Goal: Task Accomplishment & Management: Manage account settings

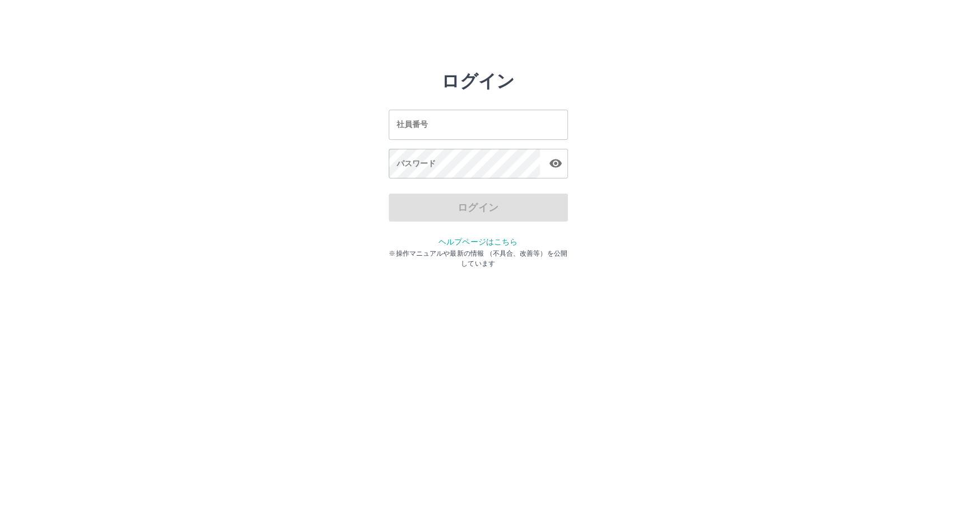
click at [534, 129] on input "社員番号" at bounding box center [478, 125] width 179 height 30
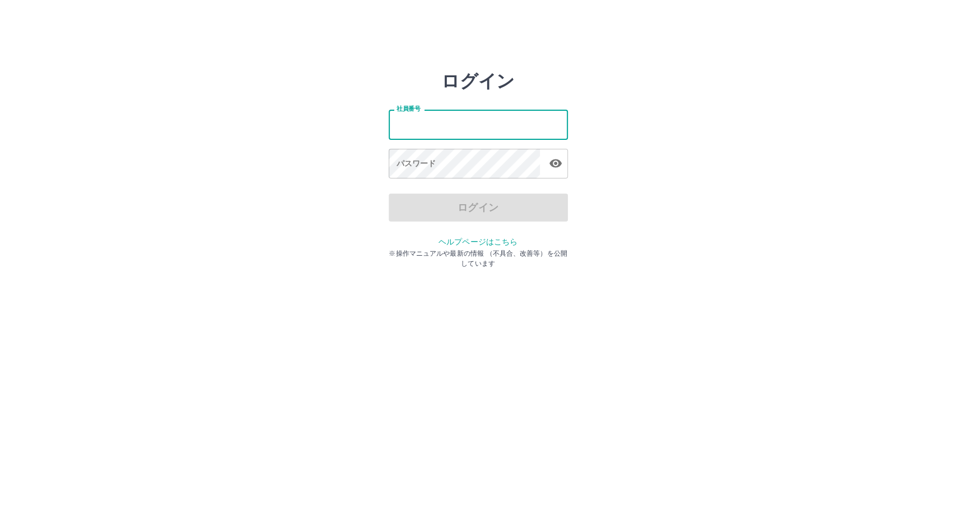
type input "*******"
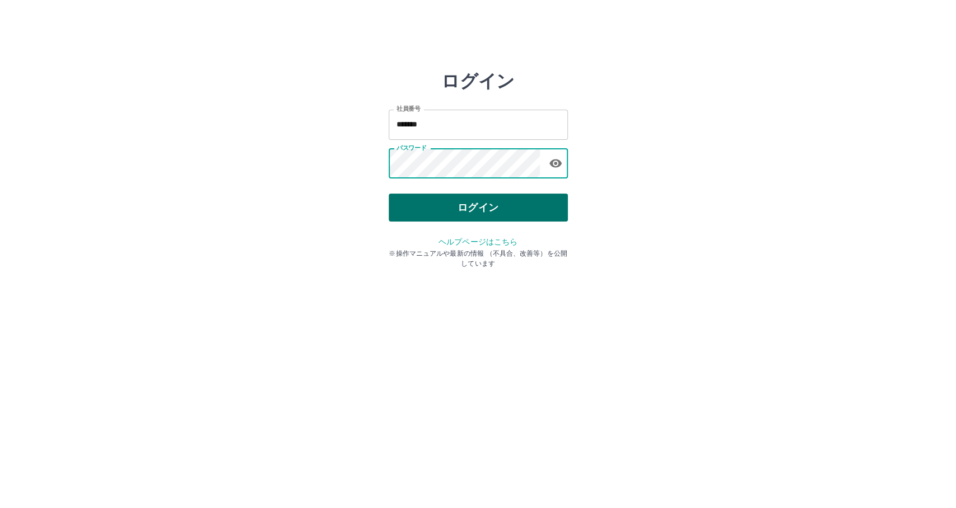
click at [525, 209] on button "ログイン" at bounding box center [478, 208] width 179 height 28
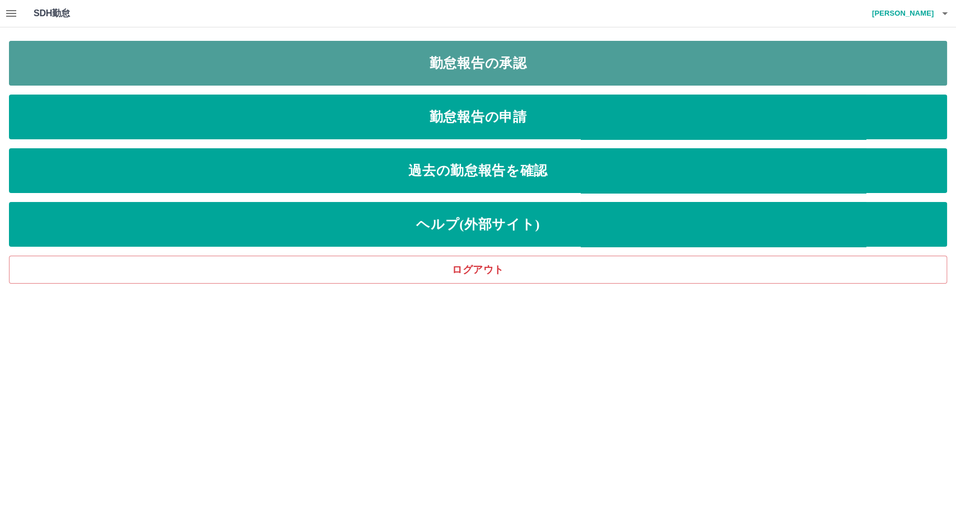
click at [474, 68] on link "勤怠報告の承認" at bounding box center [478, 63] width 938 height 45
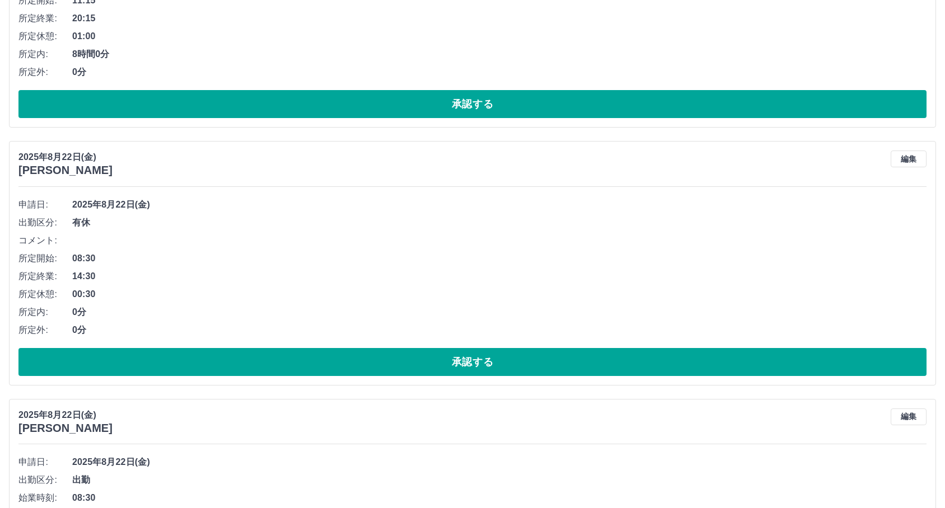
scroll to position [7399, 0]
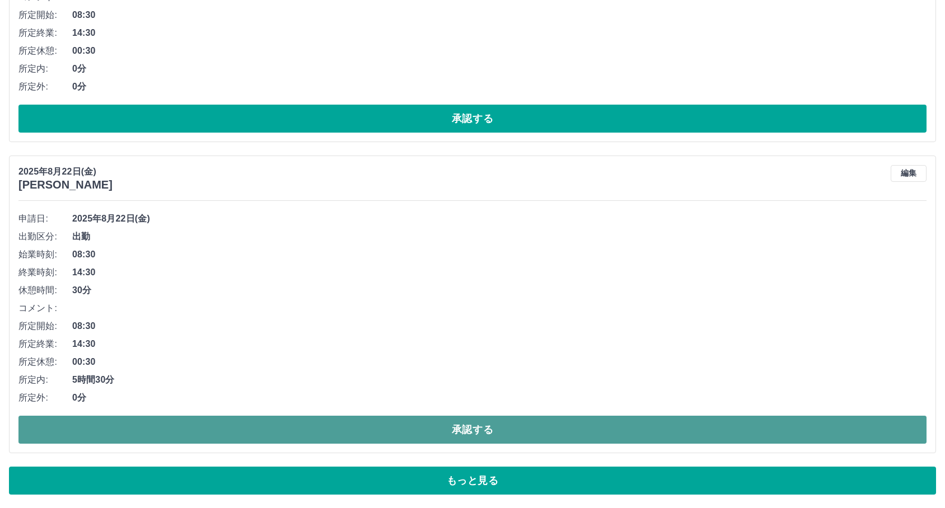
click at [233, 426] on button "承認する" at bounding box center [472, 430] width 908 height 28
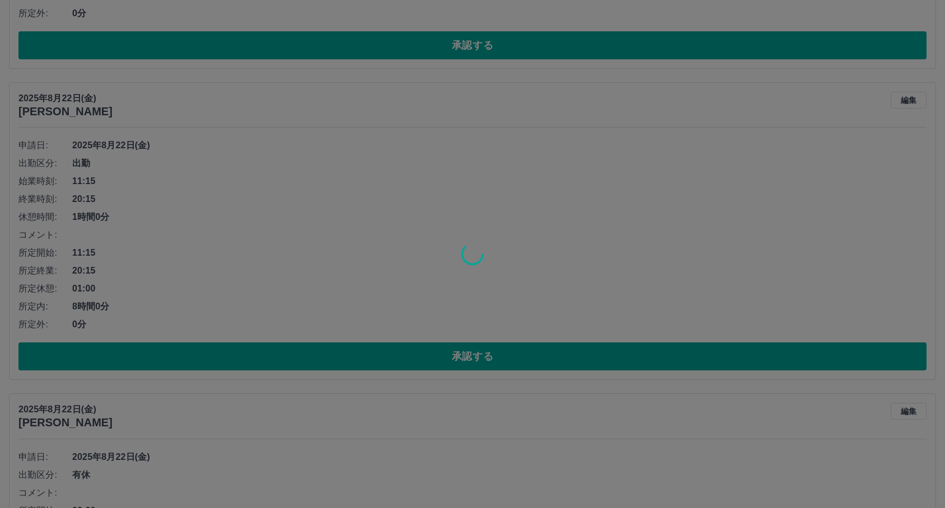
scroll to position [6901, 0]
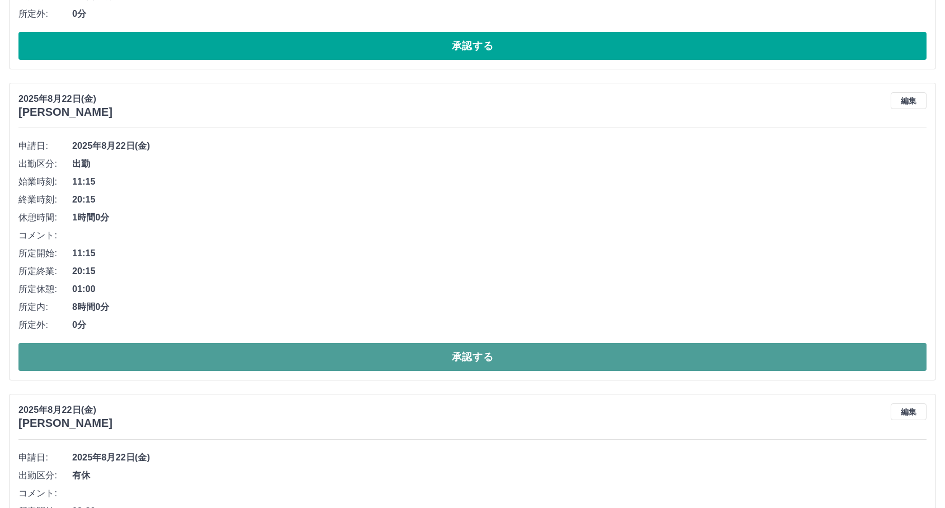
click at [307, 348] on button "承認する" at bounding box center [472, 357] width 908 height 28
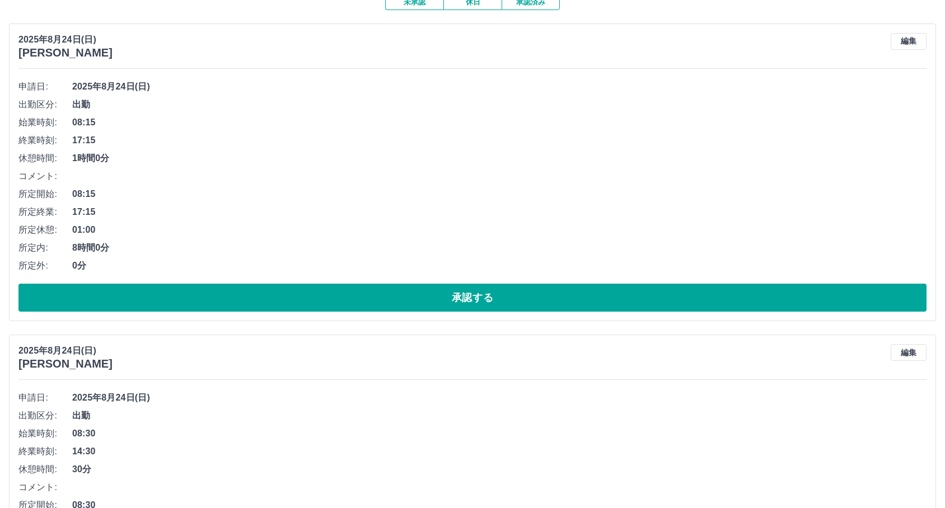
scroll to position [0, 0]
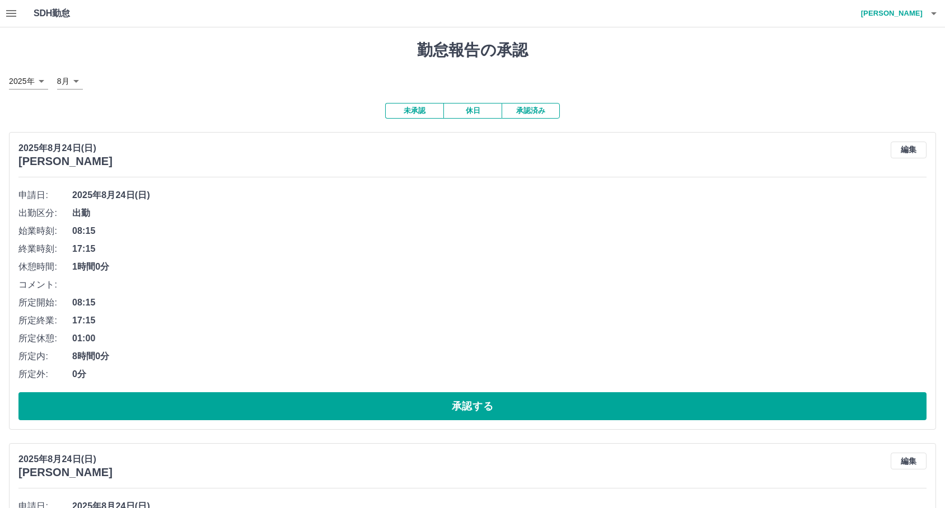
click at [542, 104] on button "承認済み" at bounding box center [531, 111] width 58 height 16
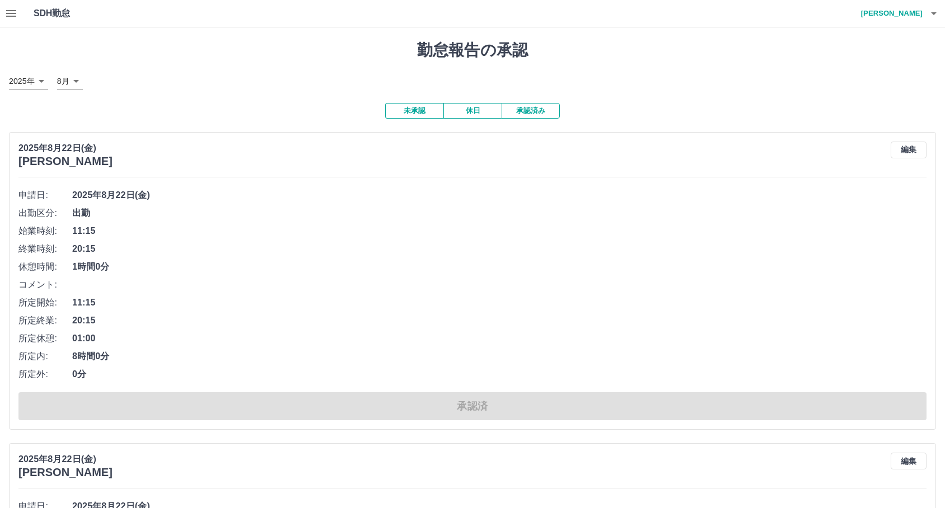
click at [421, 104] on button "未承認" at bounding box center [414, 111] width 58 height 16
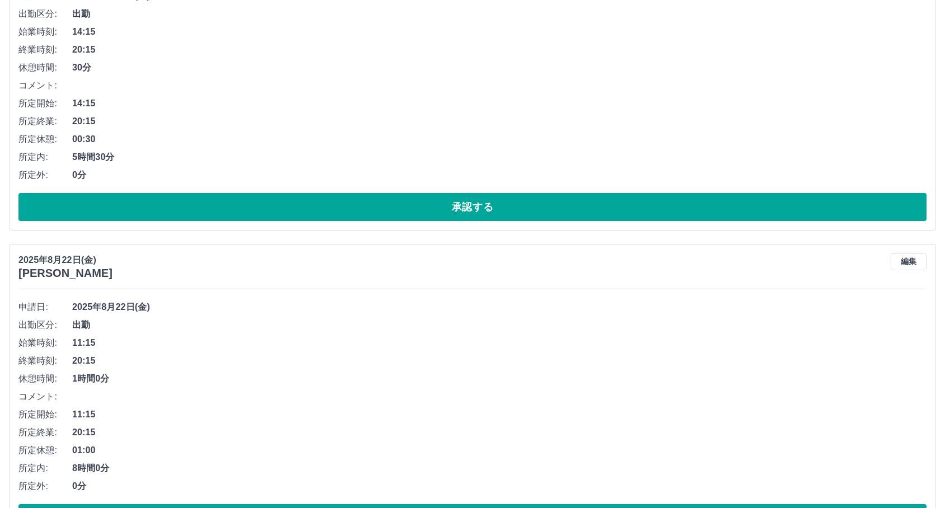
scroll to position [7399, 0]
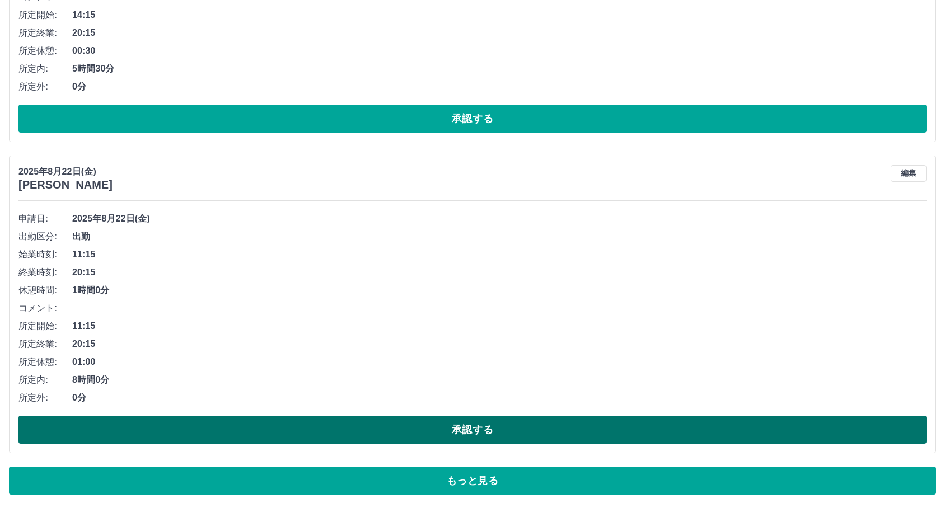
click at [296, 426] on button "承認する" at bounding box center [472, 430] width 908 height 28
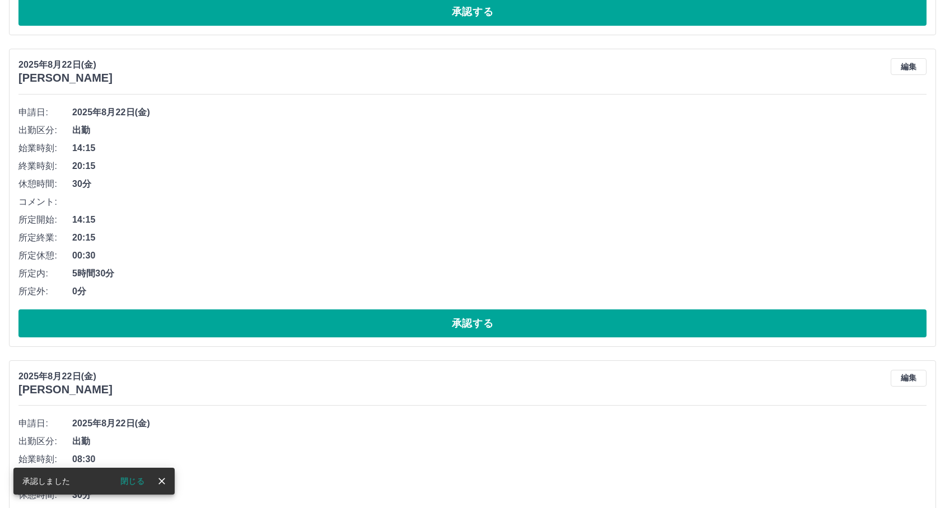
scroll to position [7212, 0]
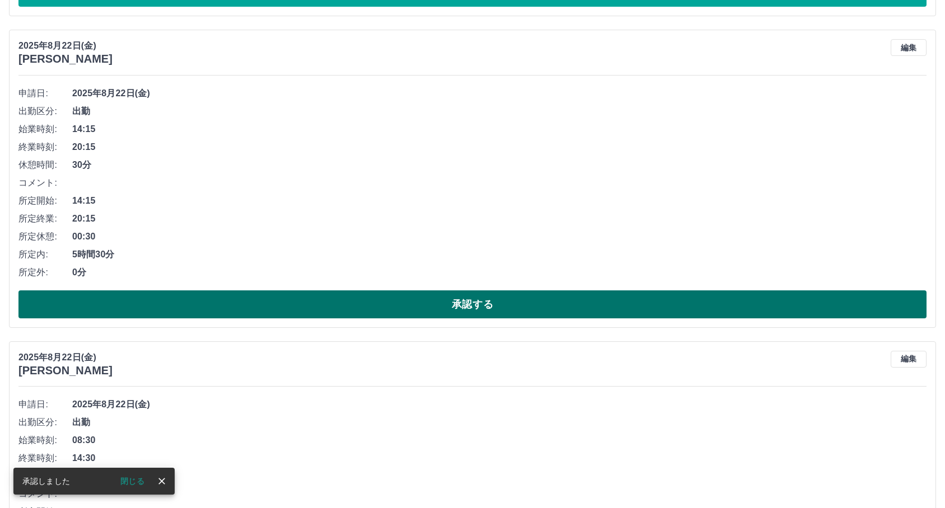
drag, startPoint x: 385, startPoint y: 289, endPoint x: 372, endPoint y: 306, distance: 20.7
click at [372, 306] on div "申請日: 2025年8月22日(金) 出勤区分: 出勤 始業時刻: 14:15 終業時刻: 20:15 休憩時間: 30分 コメント: 所定開始: 14:15…" at bounding box center [472, 202] width 908 height 234
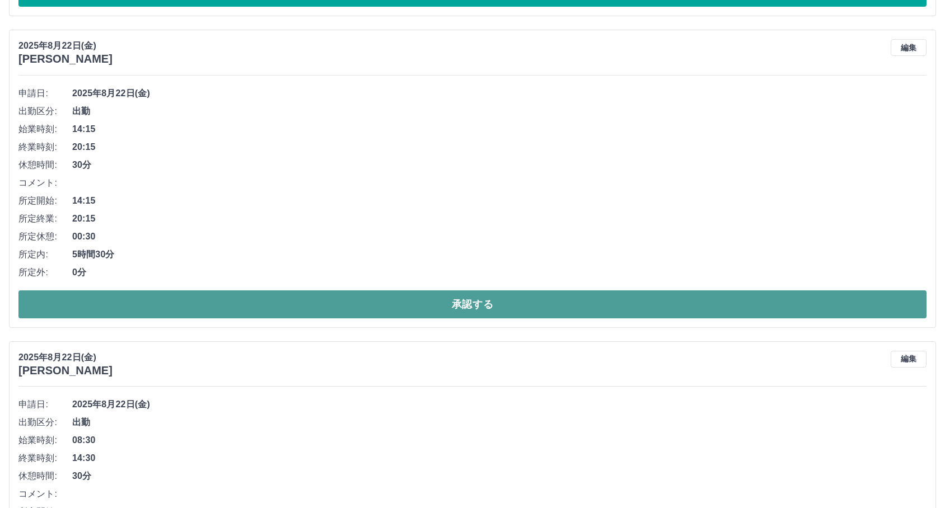
click at [372, 306] on button "承認する" at bounding box center [472, 305] width 908 height 28
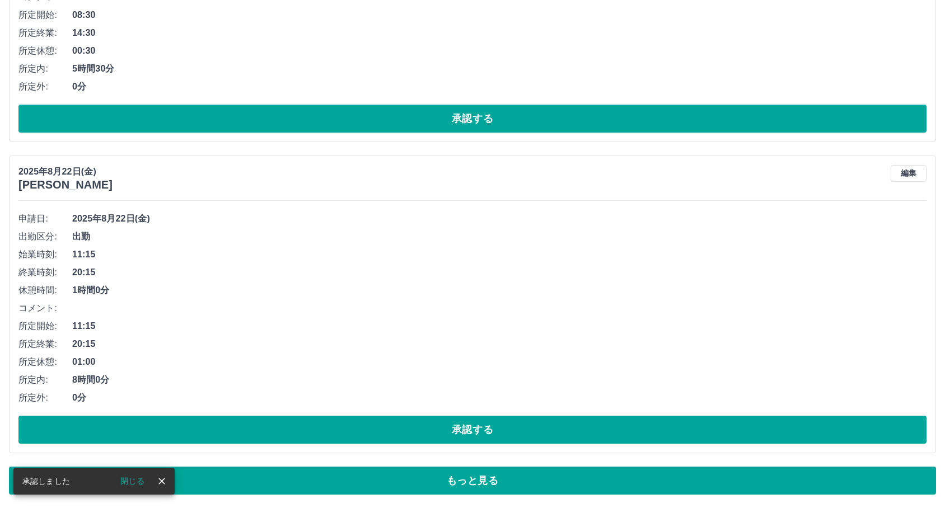
scroll to position [7087, 0]
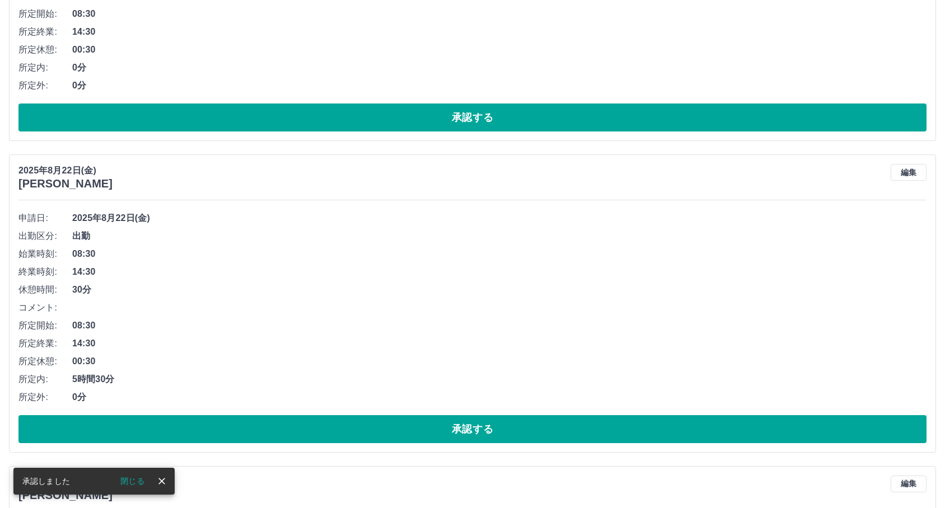
click at [302, 423] on button "承認する" at bounding box center [472, 429] width 908 height 28
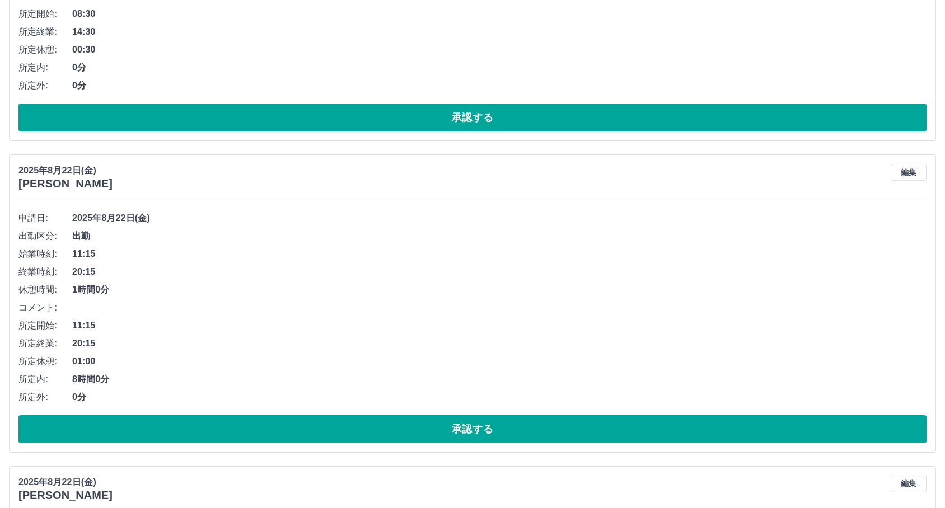
click at [302, 423] on button "承認する" at bounding box center [472, 429] width 908 height 28
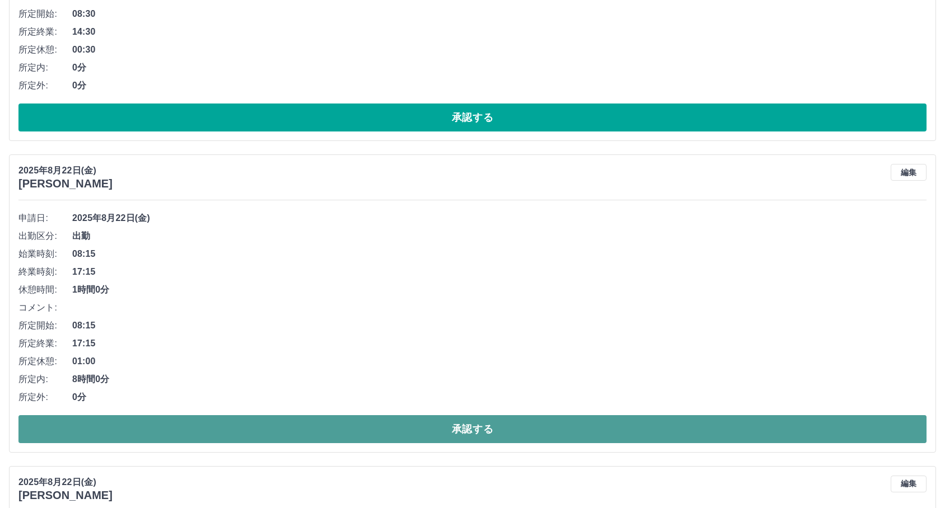
click at [266, 425] on button "承認する" at bounding box center [472, 429] width 908 height 28
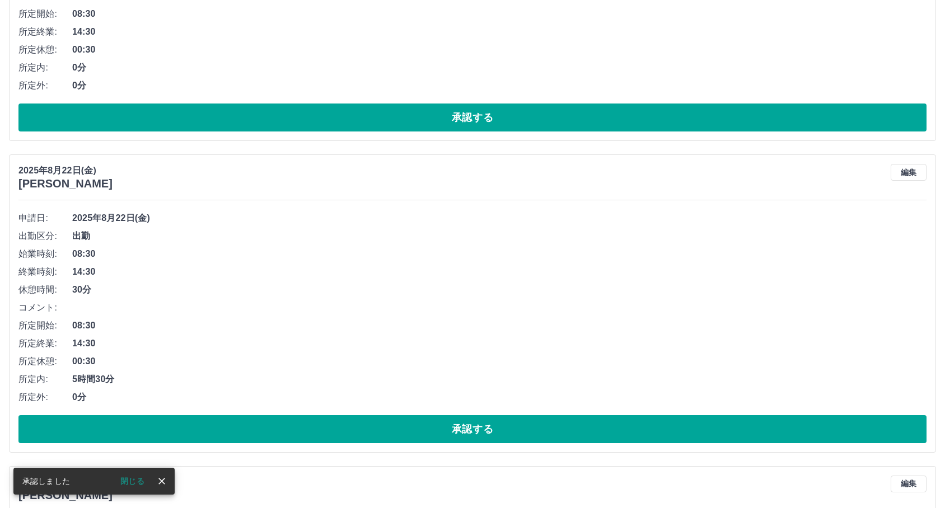
click at [266, 425] on button "承認する" at bounding box center [472, 429] width 908 height 28
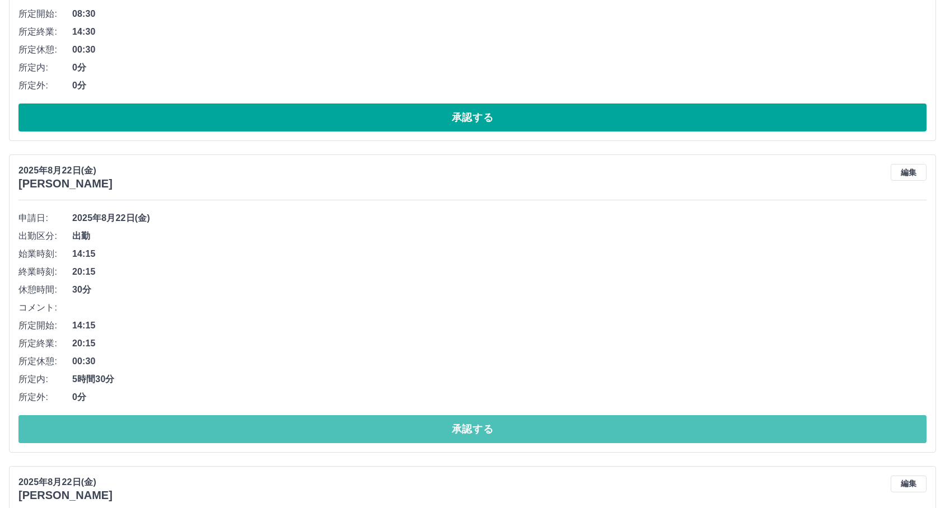
click at [266, 425] on button "承認する" at bounding box center [472, 429] width 908 height 28
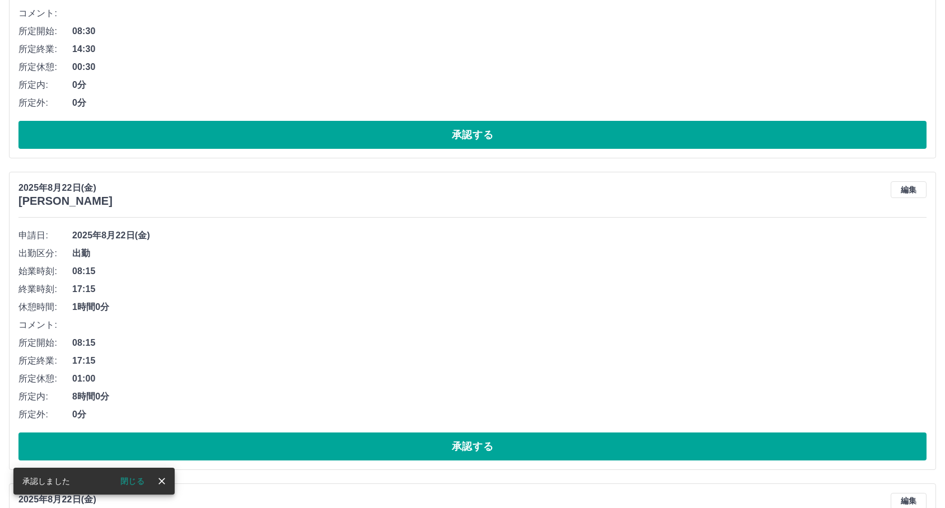
scroll to position [7087, 0]
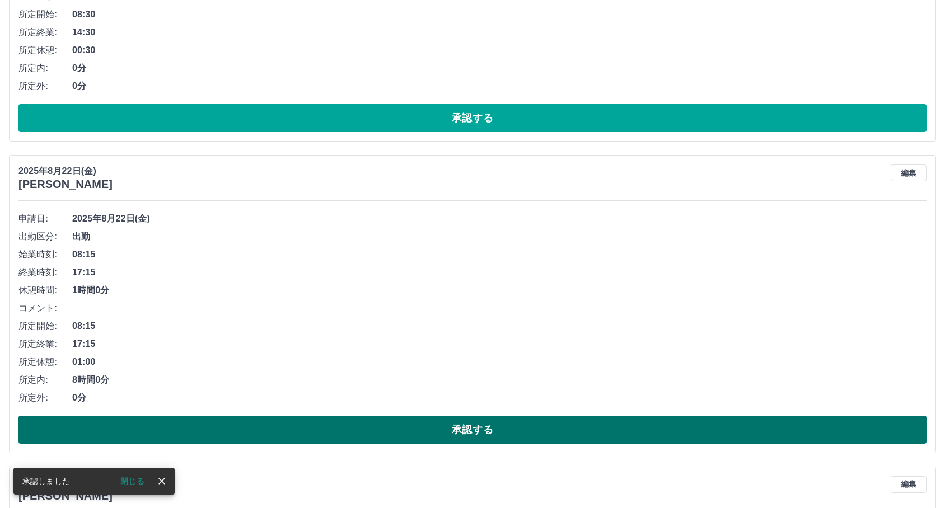
click at [284, 423] on button "承認する" at bounding box center [472, 430] width 908 height 28
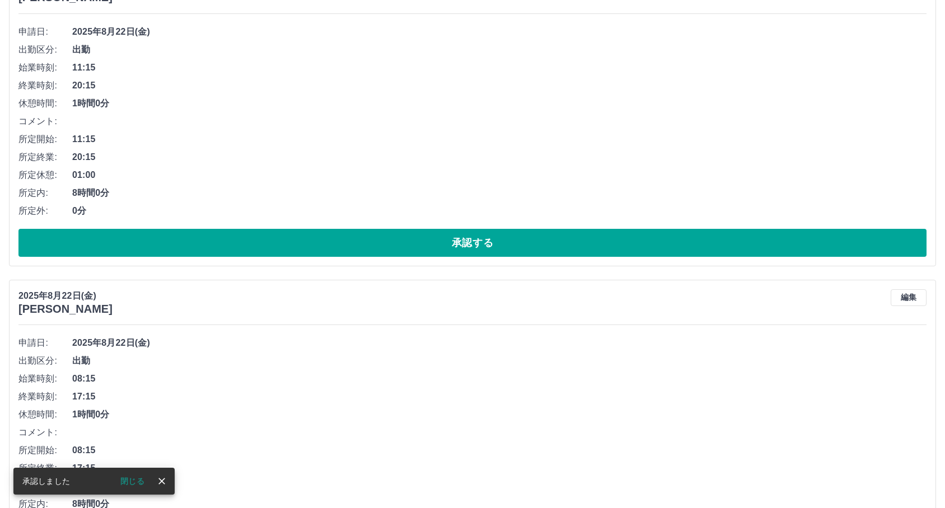
scroll to position [7148, 0]
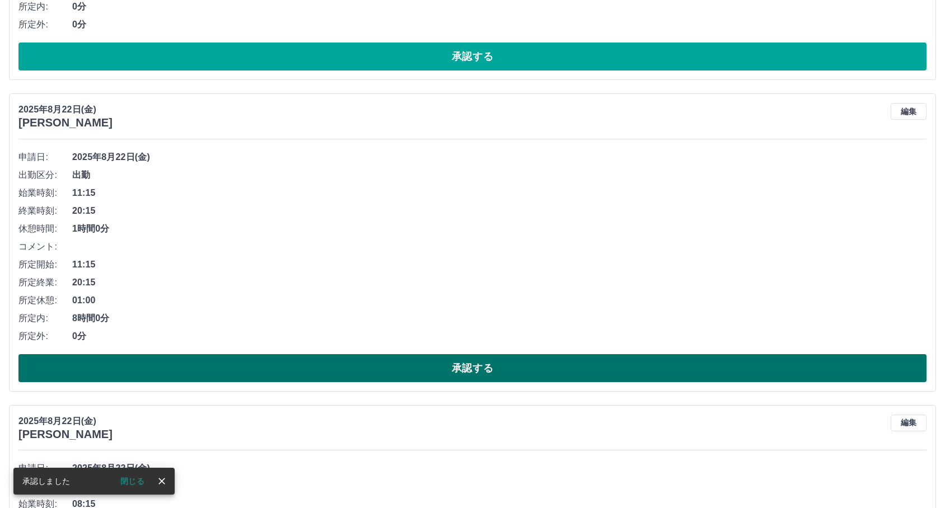
click at [379, 355] on button "承認する" at bounding box center [472, 368] width 908 height 28
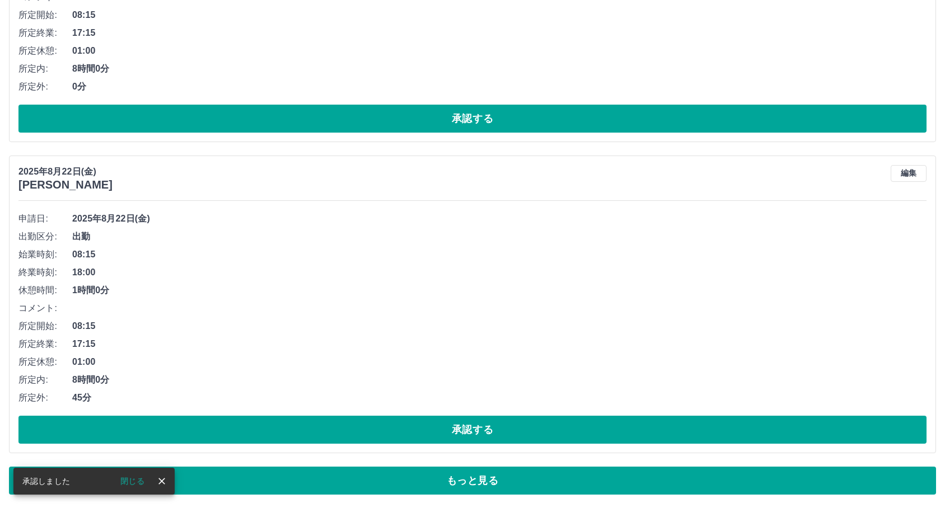
scroll to position [7087, 0]
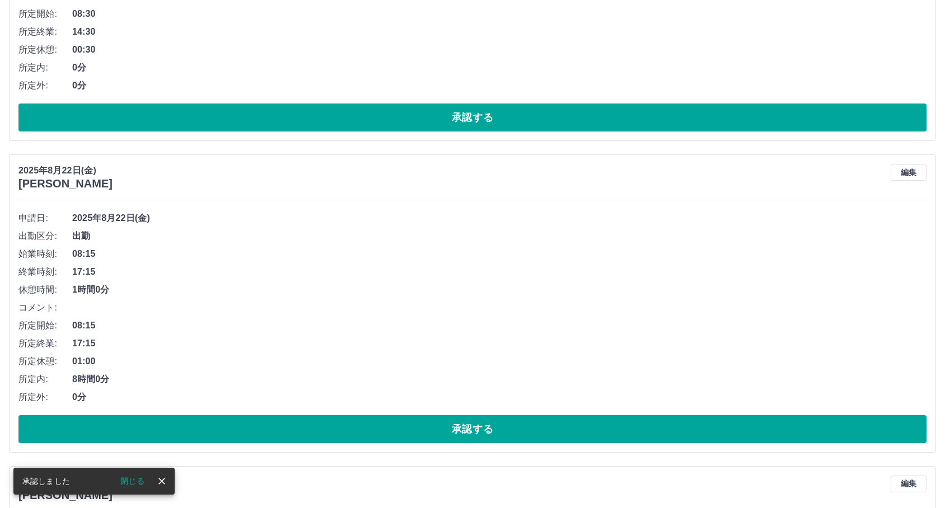
click at [306, 418] on button "承認する" at bounding box center [472, 429] width 908 height 28
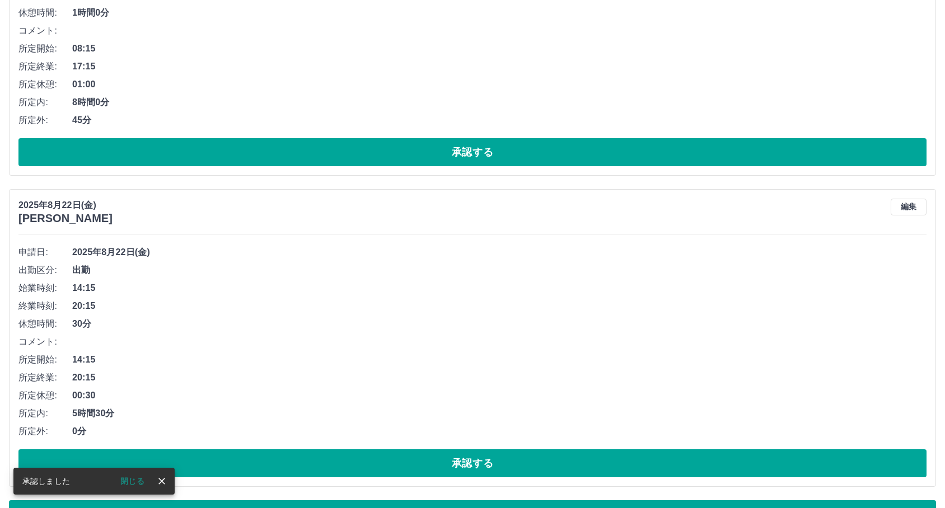
scroll to position [7399, 0]
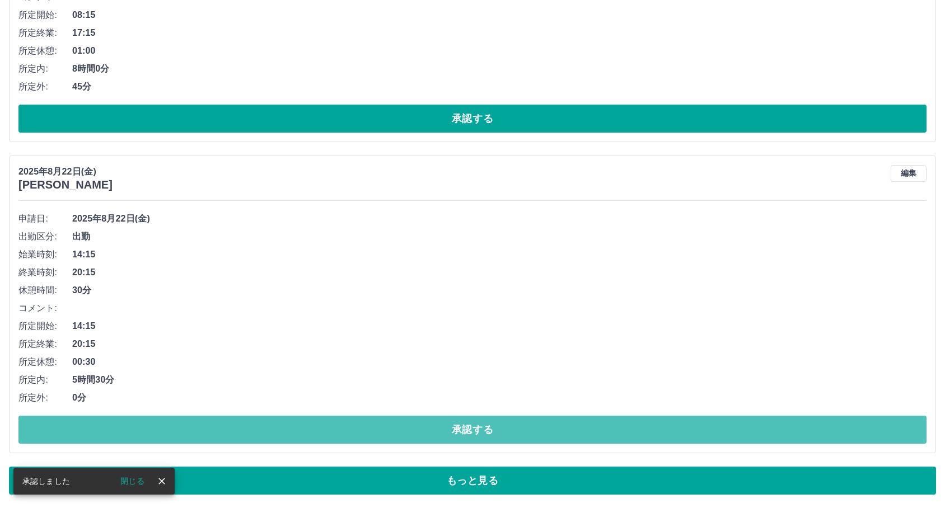
click at [306, 418] on button "承認する" at bounding box center [472, 430] width 908 height 28
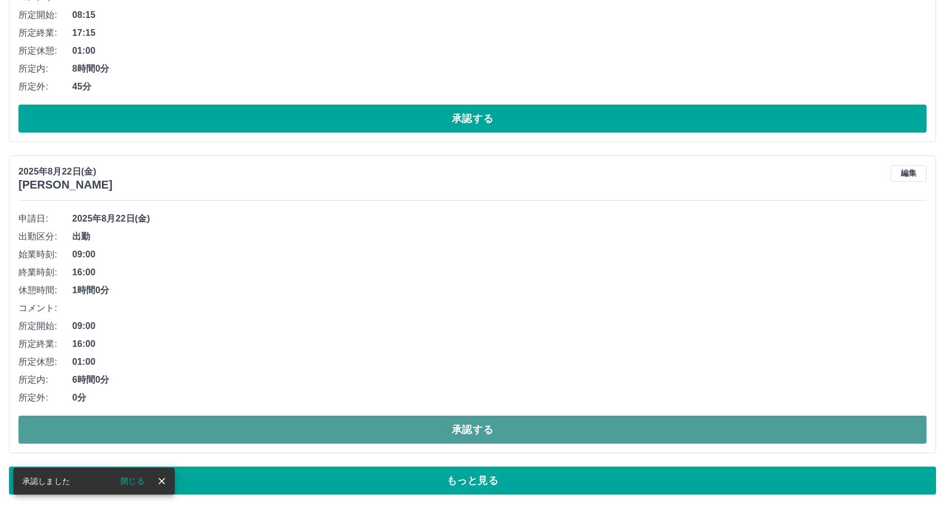
click at [300, 420] on button "承認する" at bounding box center [472, 430] width 908 height 28
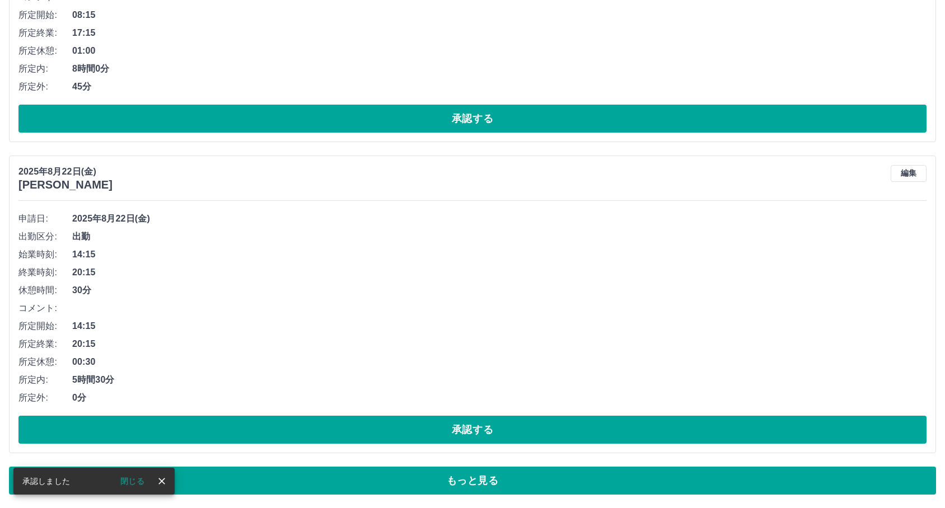
click at [317, 418] on button "承認する" at bounding box center [472, 430] width 908 height 28
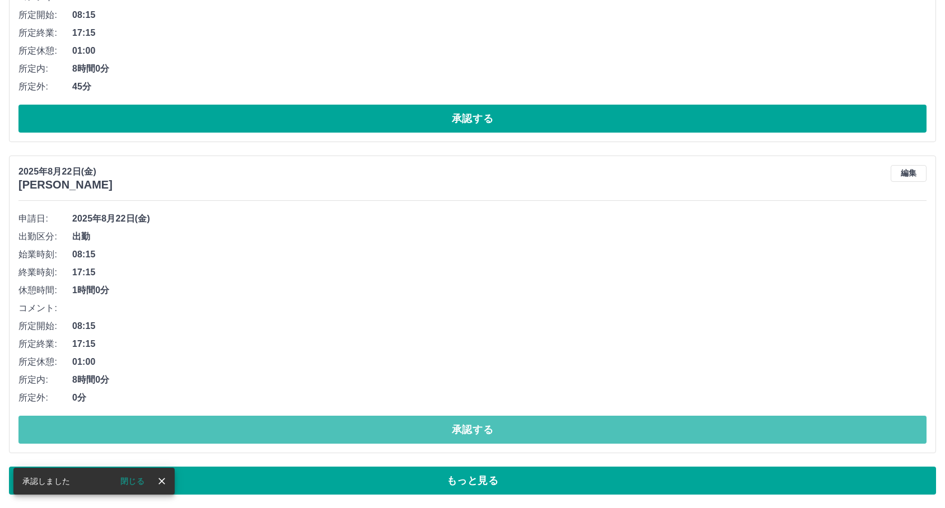
click at [317, 418] on button "承認する" at bounding box center [472, 430] width 908 height 28
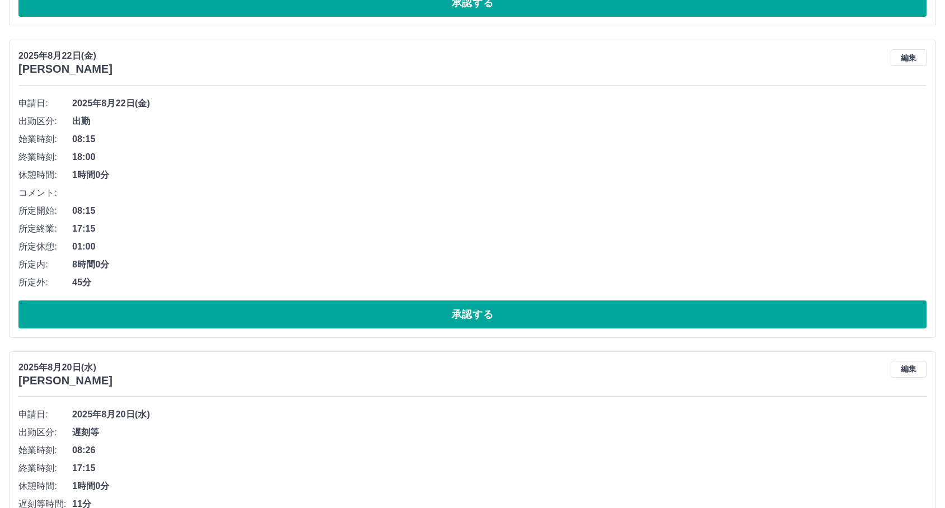
scroll to position [7150, 0]
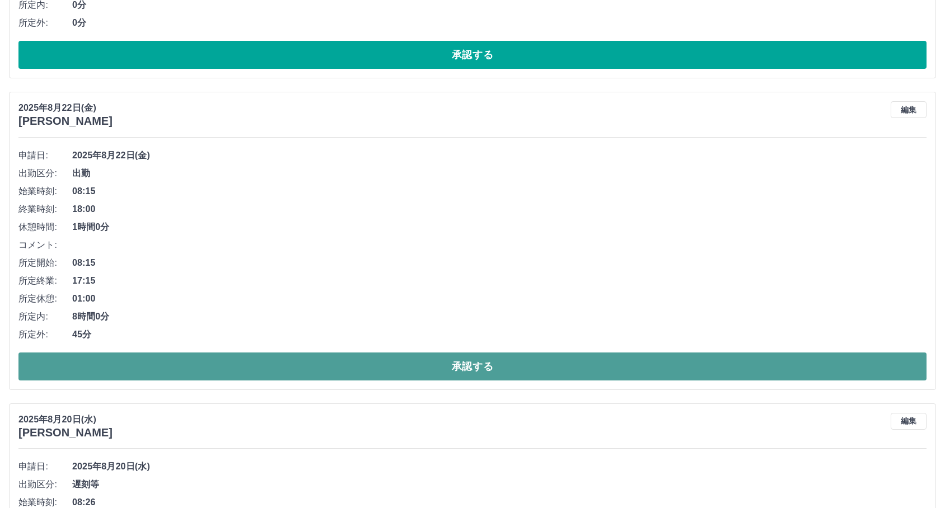
click at [297, 362] on button "承認する" at bounding box center [472, 367] width 908 height 28
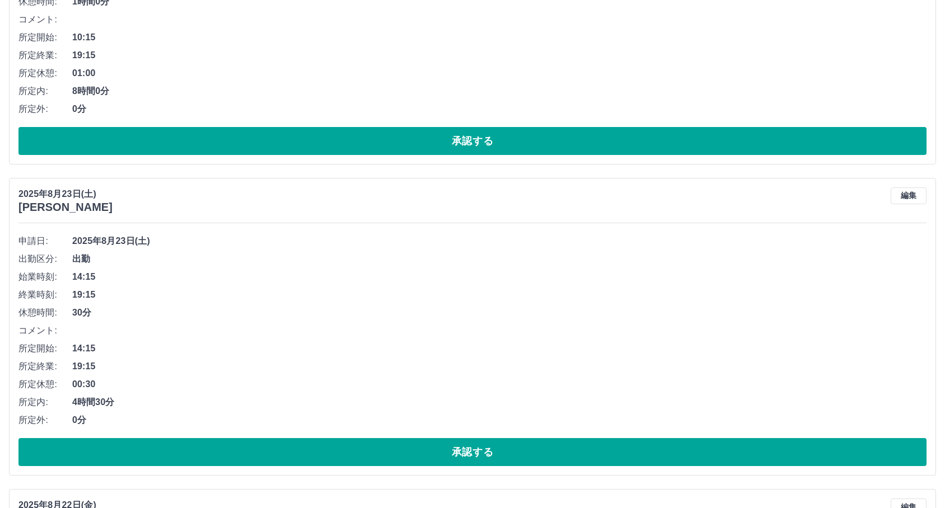
scroll to position [6492, 0]
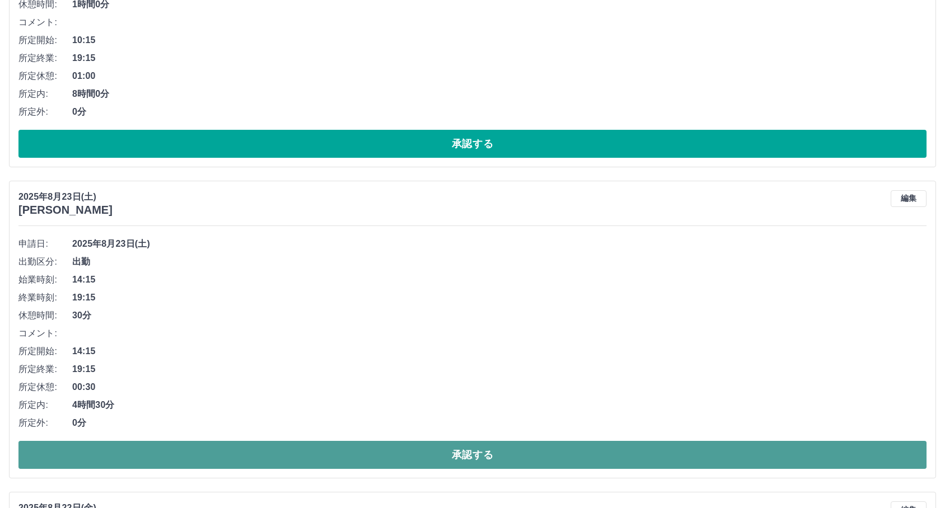
click at [287, 460] on button "承認する" at bounding box center [472, 455] width 908 height 28
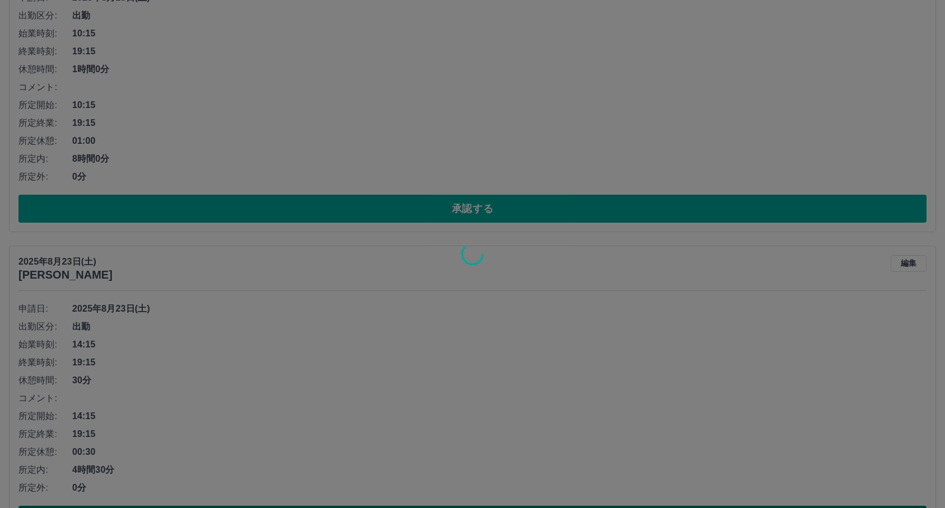
scroll to position [6243, 0]
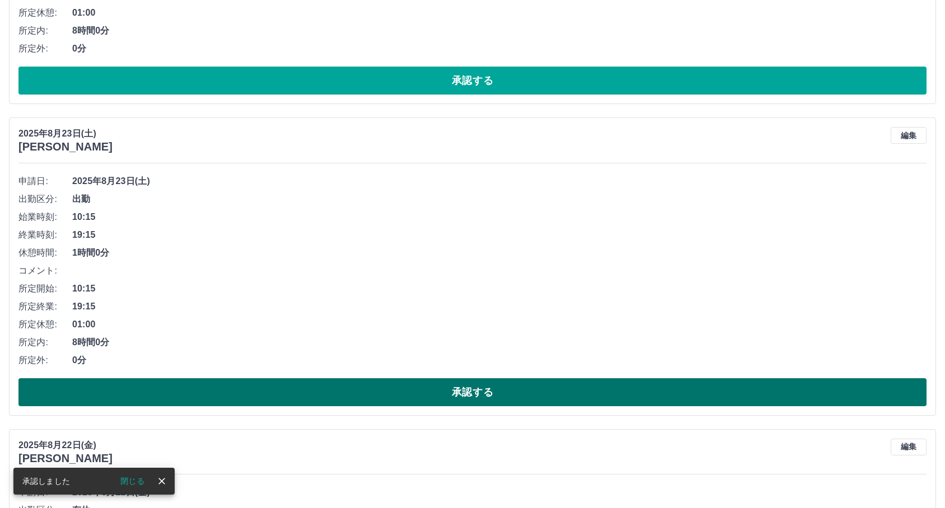
click at [292, 398] on button "承認する" at bounding box center [472, 392] width 908 height 28
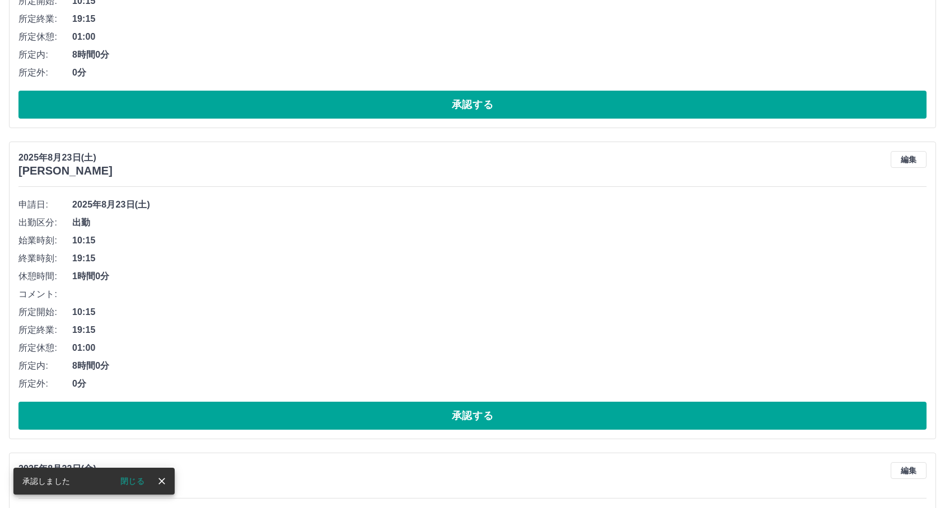
scroll to position [5994, 0]
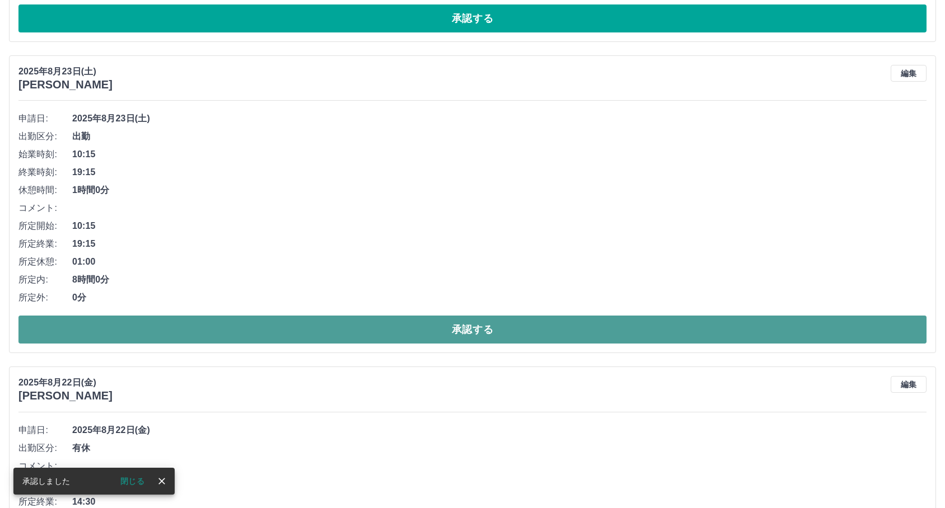
click at [342, 336] on button "承認する" at bounding box center [472, 330] width 908 height 28
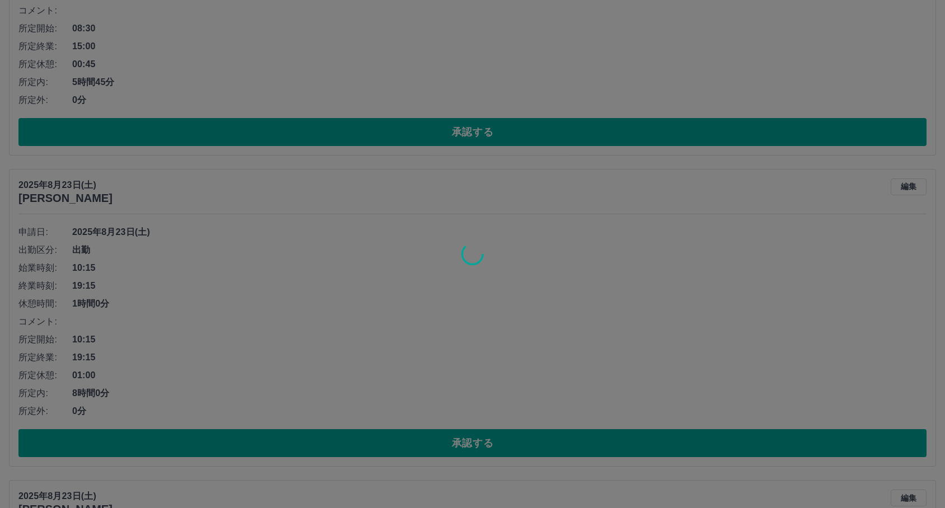
scroll to position [5559, 0]
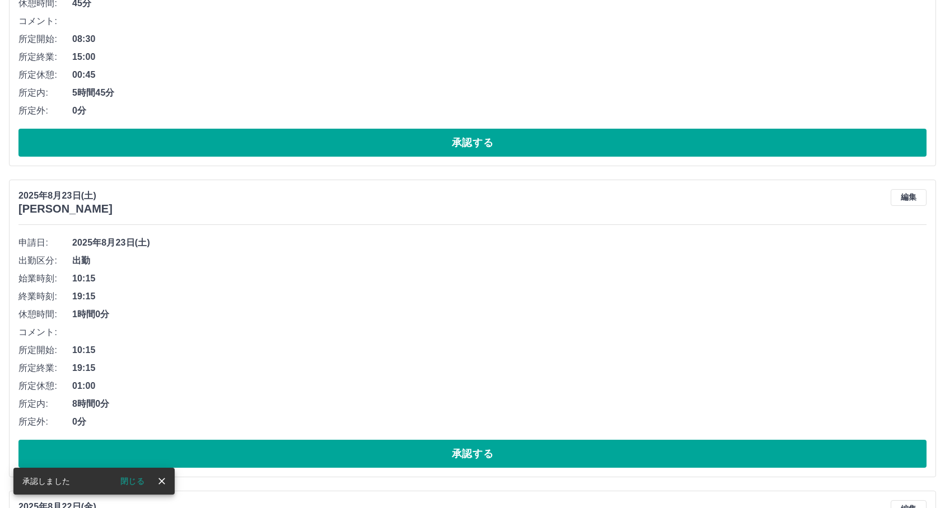
click at [256, 452] on button "承認する" at bounding box center [472, 454] width 908 height 28
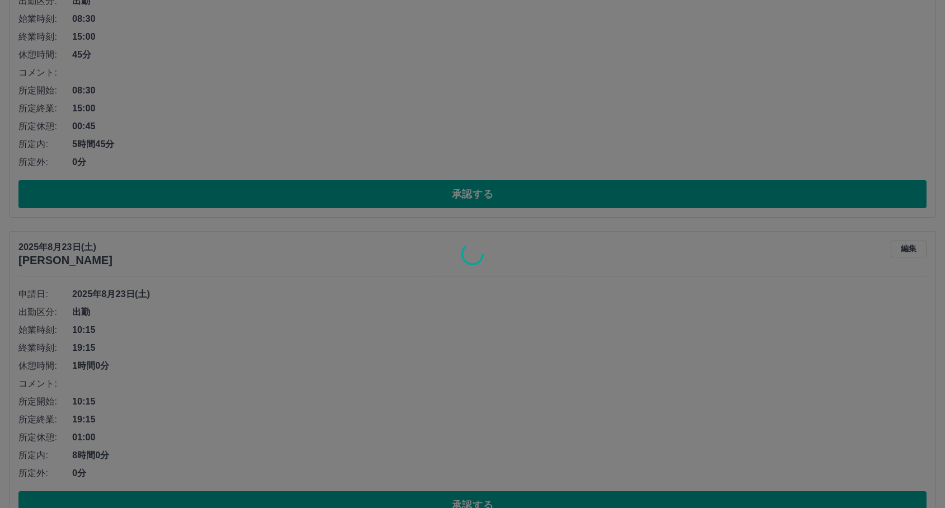
scroll to position [5248, 0]
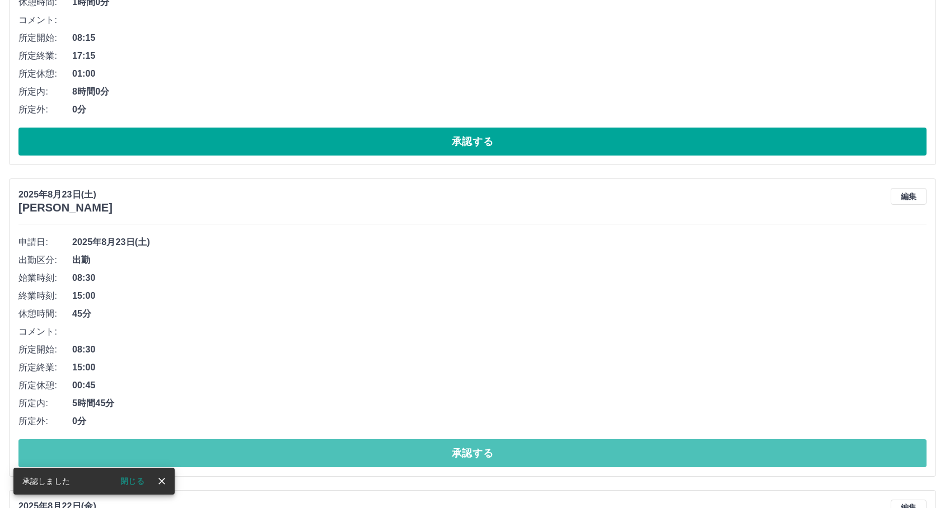
click at [256, 452] on button "承認する" at bounding box center [472, 453] width 908 height 28
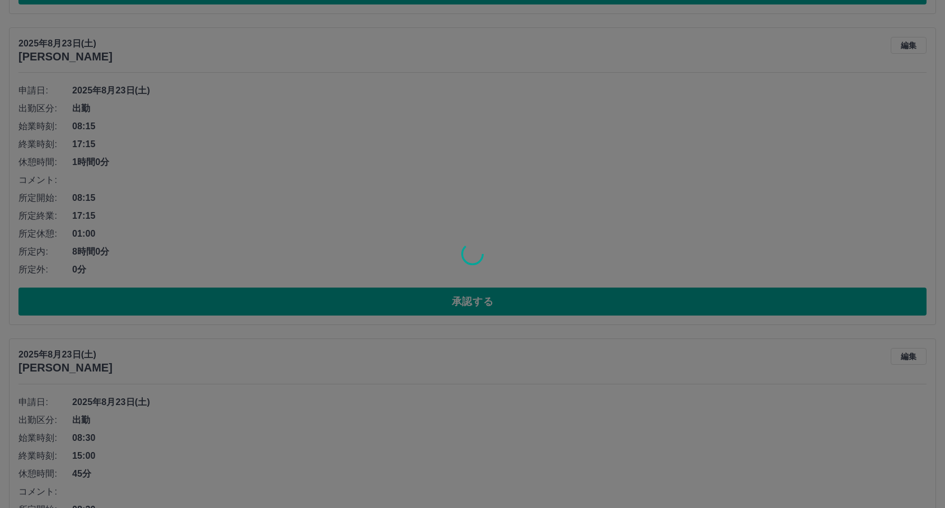
scroll to position [5061, 0]
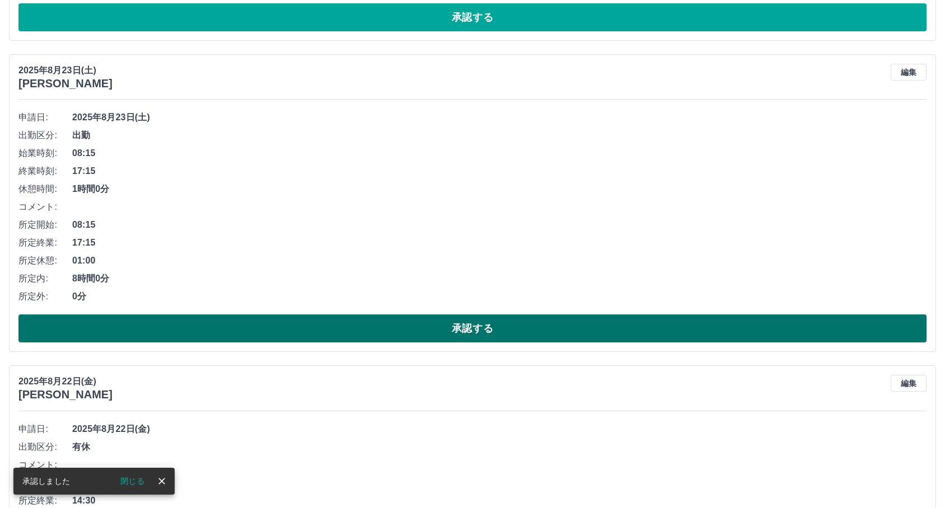
click at [249, 332] on button "承認する" at bounding box center [472, 329] width 908 height 28
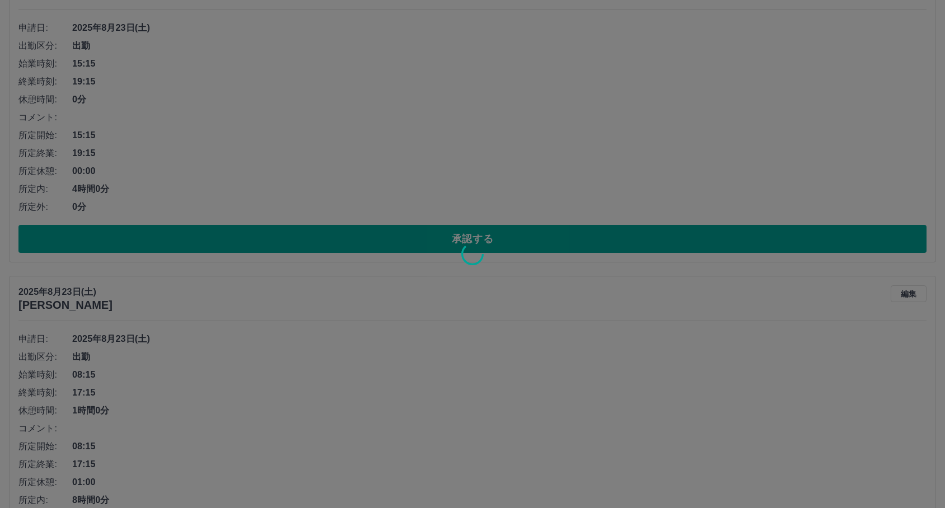
scroll to position [4688, 0]
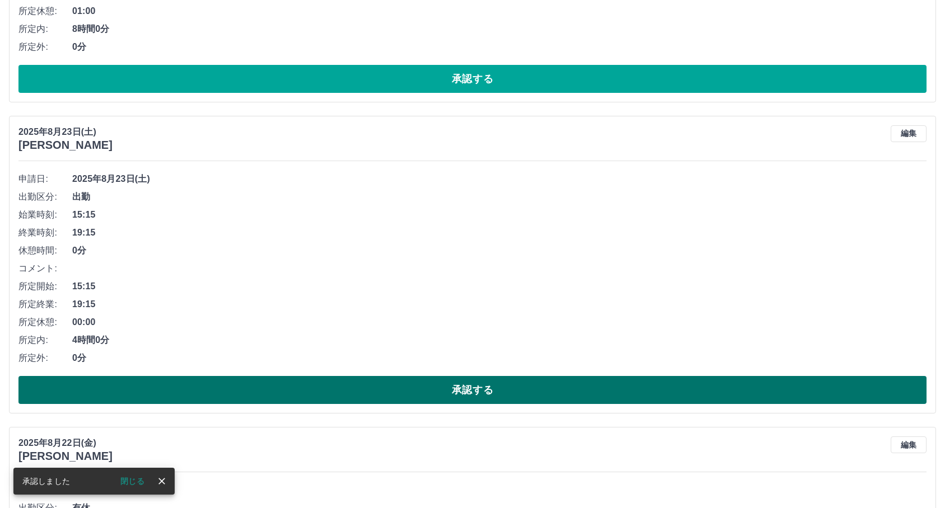
click at [212, 394] on button "承認する" at bounding box center [472, 390] width 908 height 28
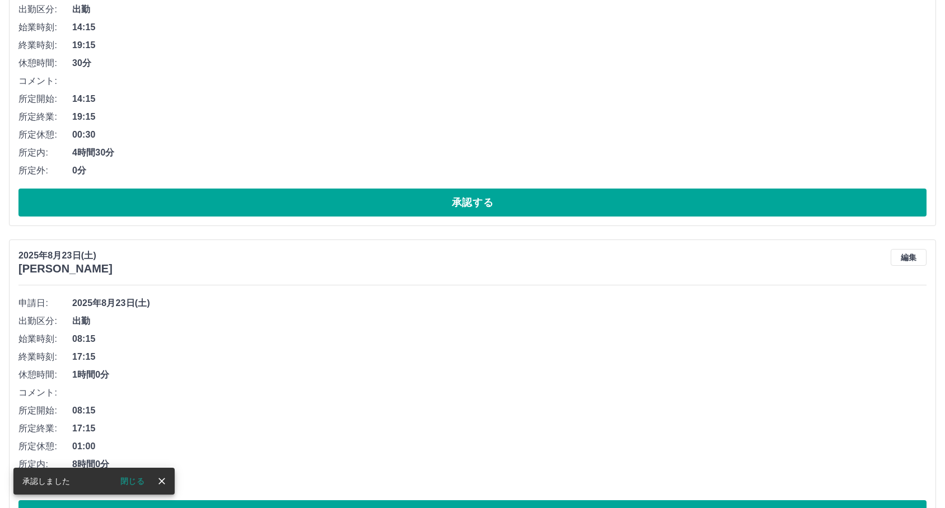
scroll to position [4377, 0]
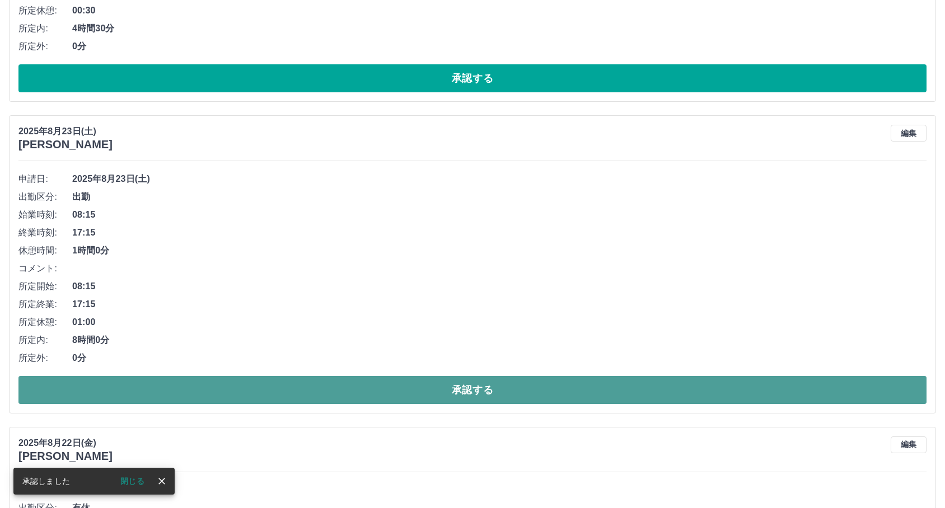
click at [278, 397] on button "承認する" at bounding box center [472, 390] width 908 height 28
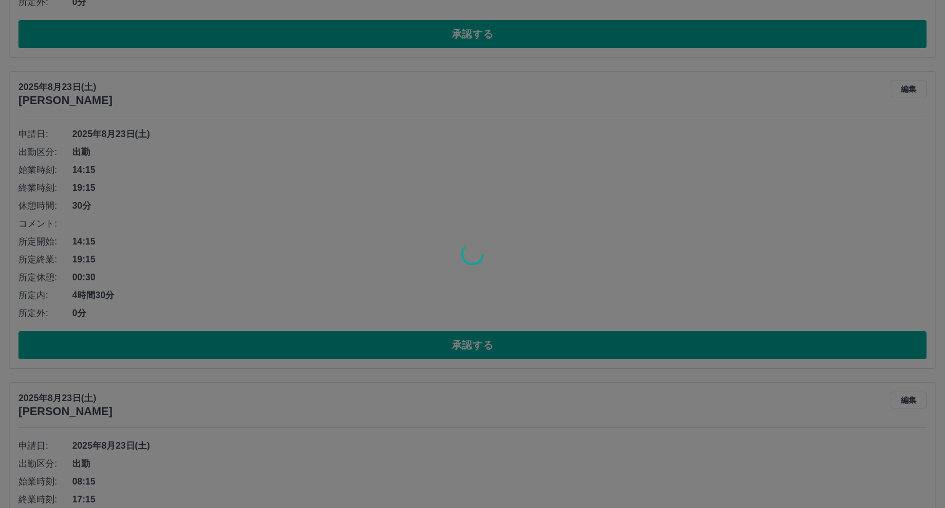
scroll to position [4004, 0]
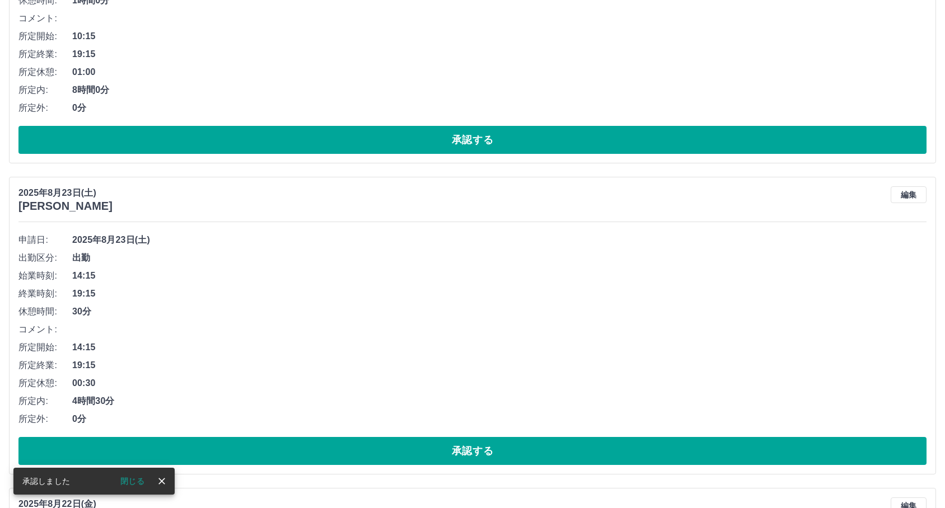
click at [246, 451] on button "承認する" at bounding box center [472, 451] width 908 height 28
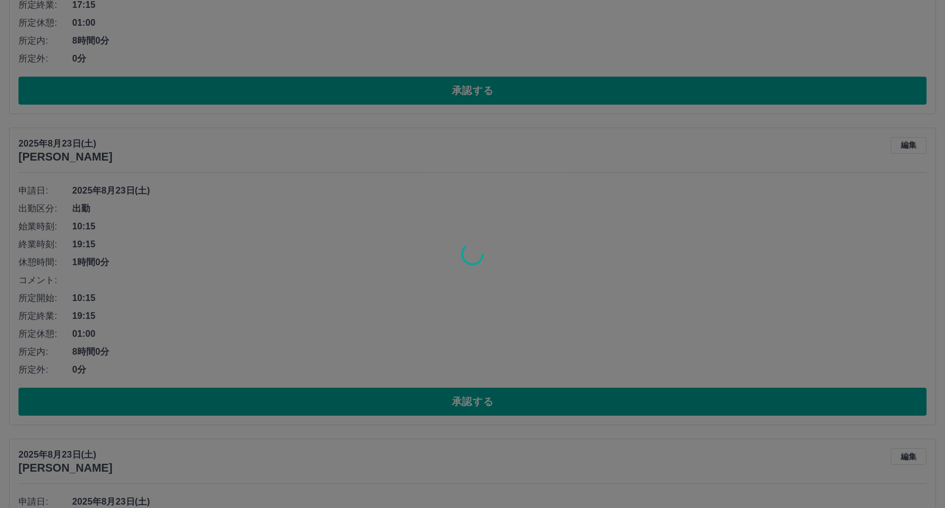
scroll to position [3693, 0]
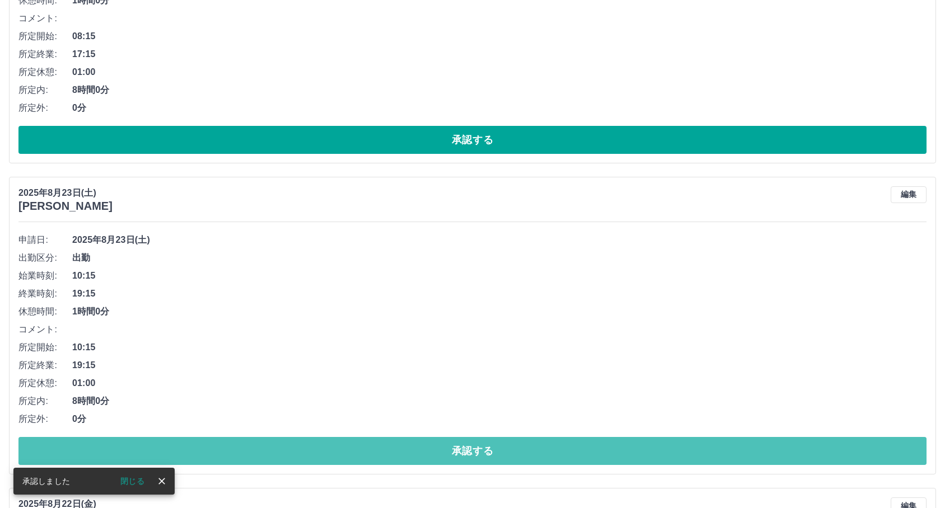
click at [246, 451] on button "承認する" at bounding box center [472, 451] width 908 height 28
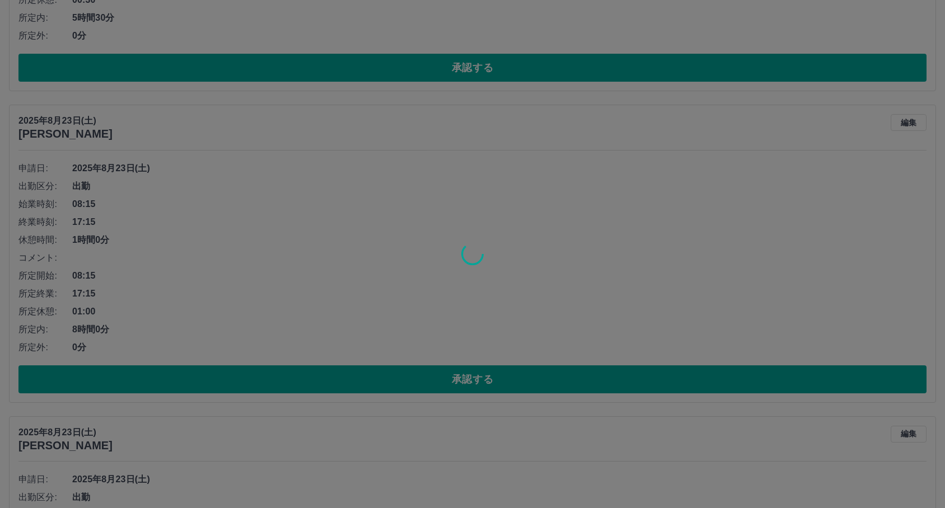
scroll to position [3444, 0]
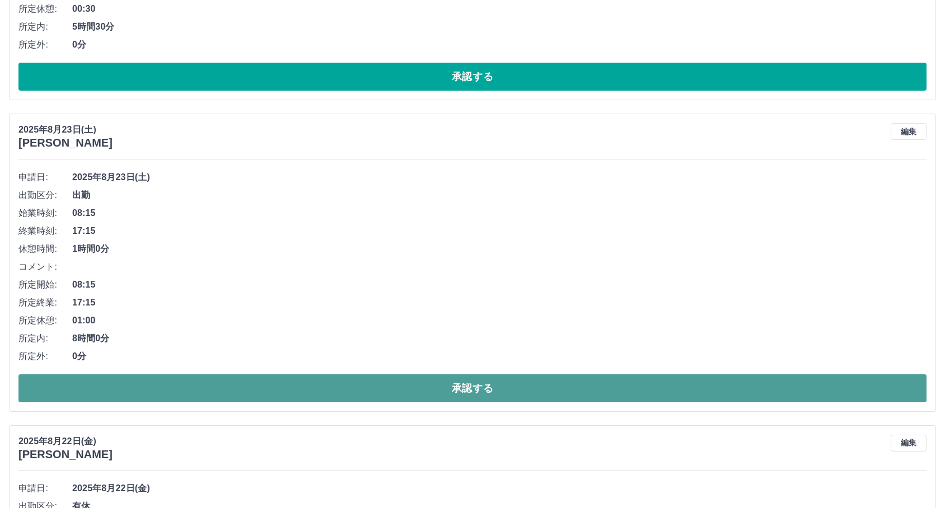
click at [266, 395] on button "承認する" at bounding box center [472, 389] width 908 height 28
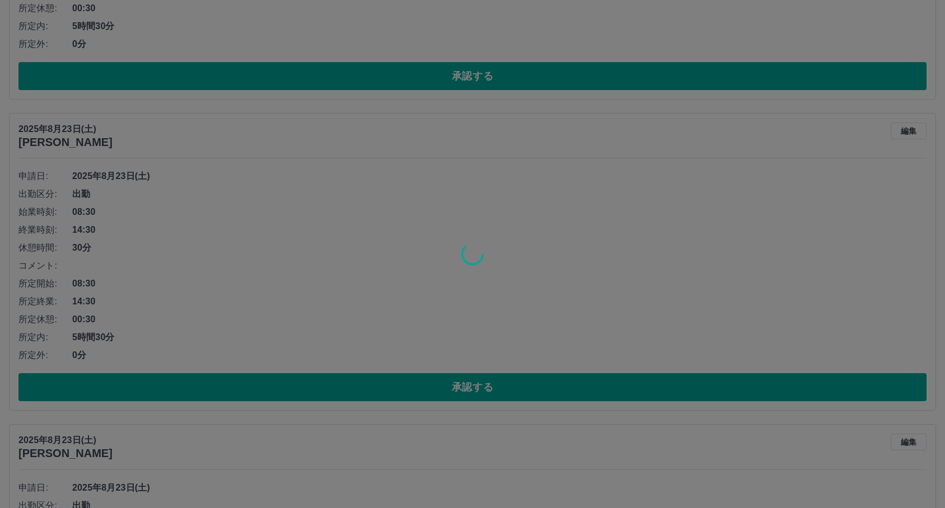
scroll to position [3133, 0]
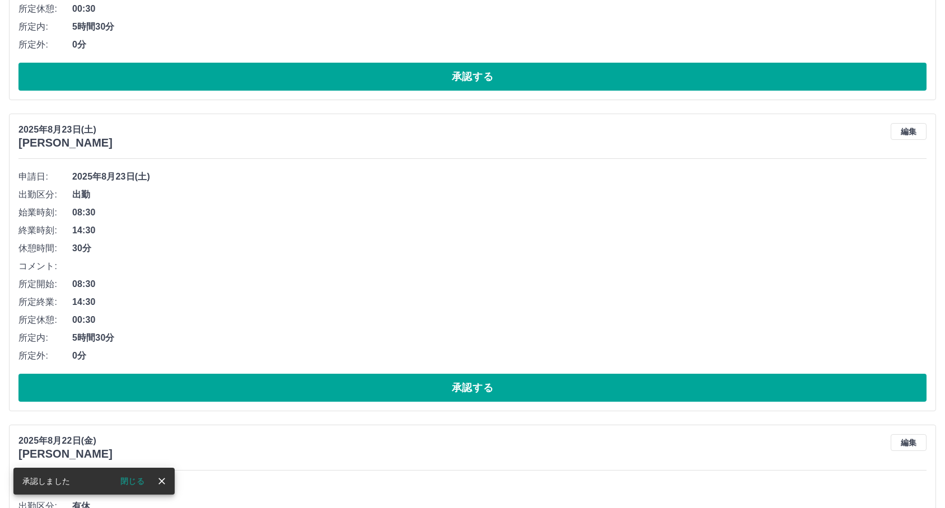
click at [266, 395] on button "承認する" at bounding box center [472, 388] width 908 height 28
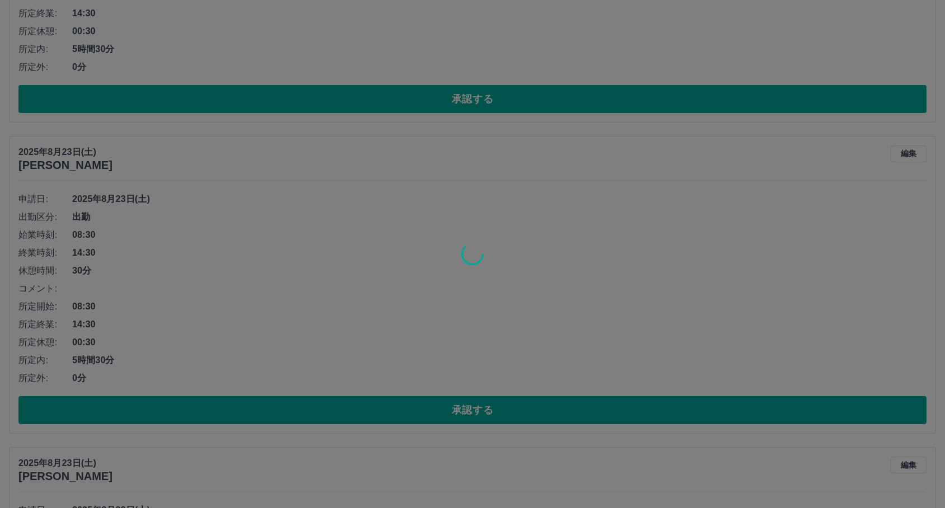
scroll to position [2760, 0]
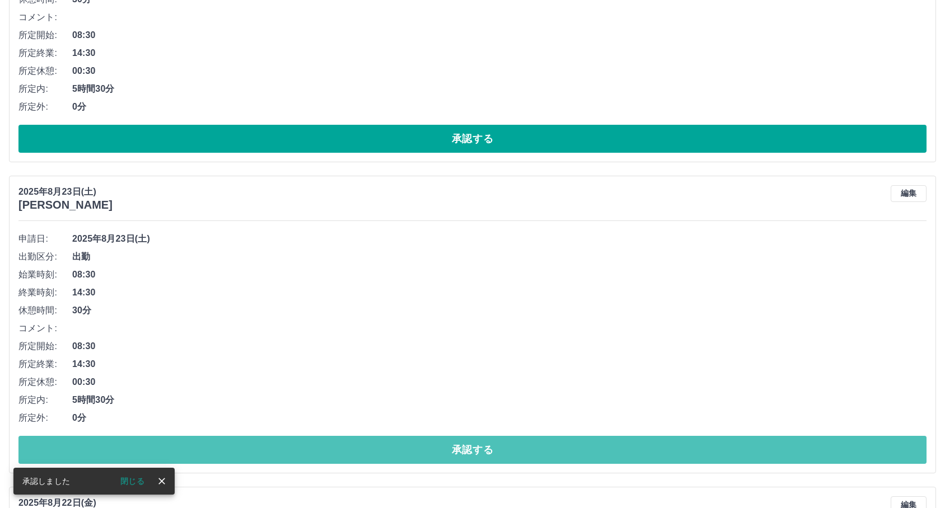
click at [224, 448] on button "承認する" at bounding box center [472, 450] width 908 height 28
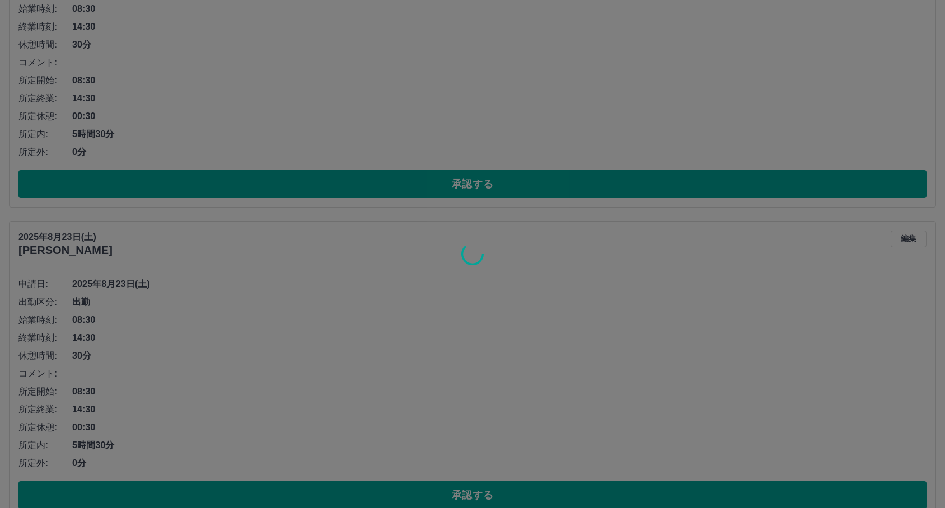
scroll to position [2511, 0]
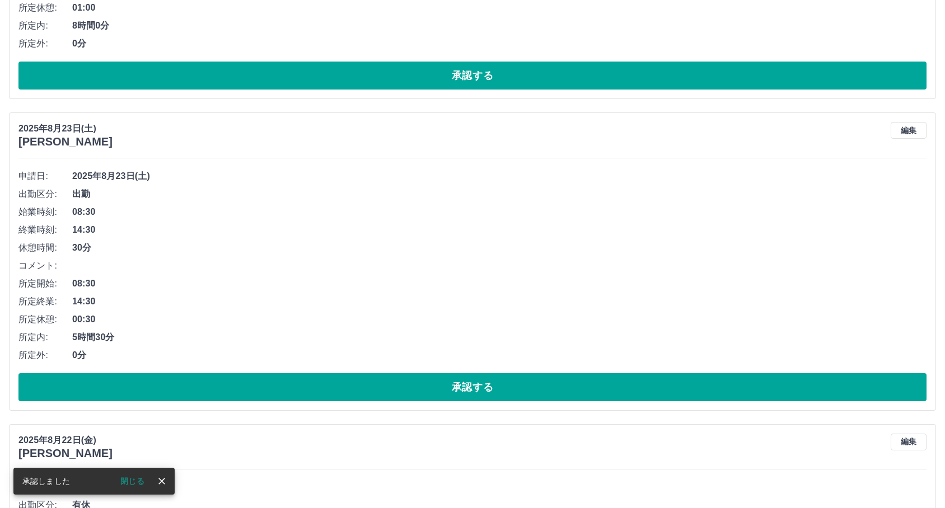
click at [228, 405] on div "2025年8月23日(土) 鶴澤　由紀 編集 申請日: 2025年8月23日(土) 出勤区分: 出勤 始業時刻: 08:30 終業時刻: 14:30 休憩時間…" at bounding box center [472, 262] width 927 height 298
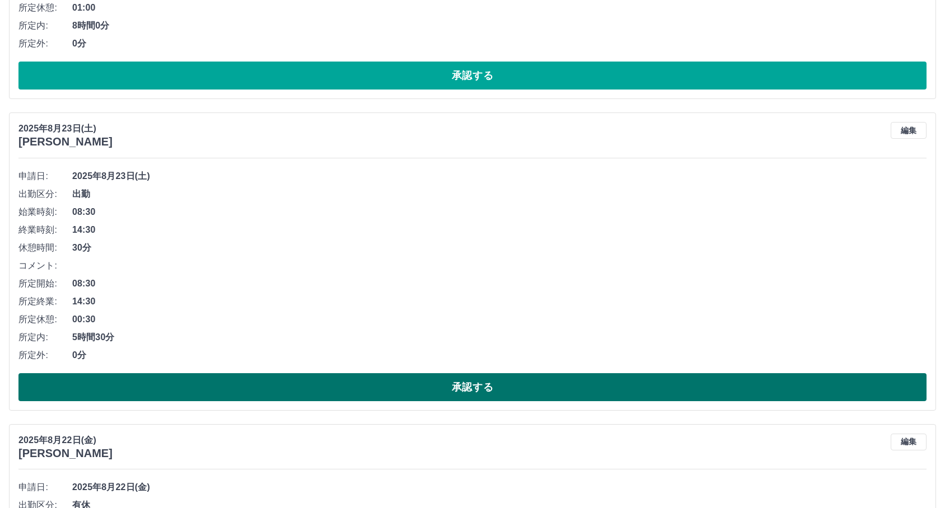
click at [264, 385] on button "承認する" at bounding box center [472, 387] width 908 height 28
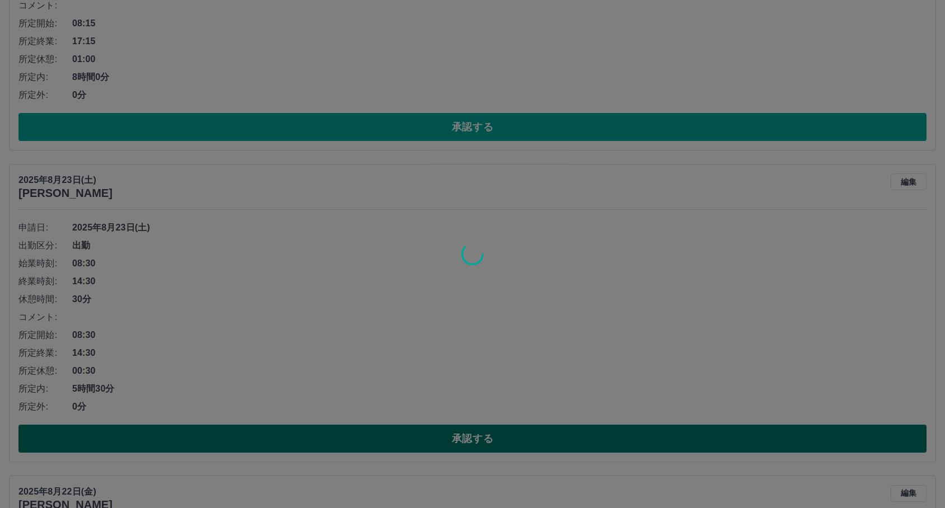
scroll to position [2200, 0]
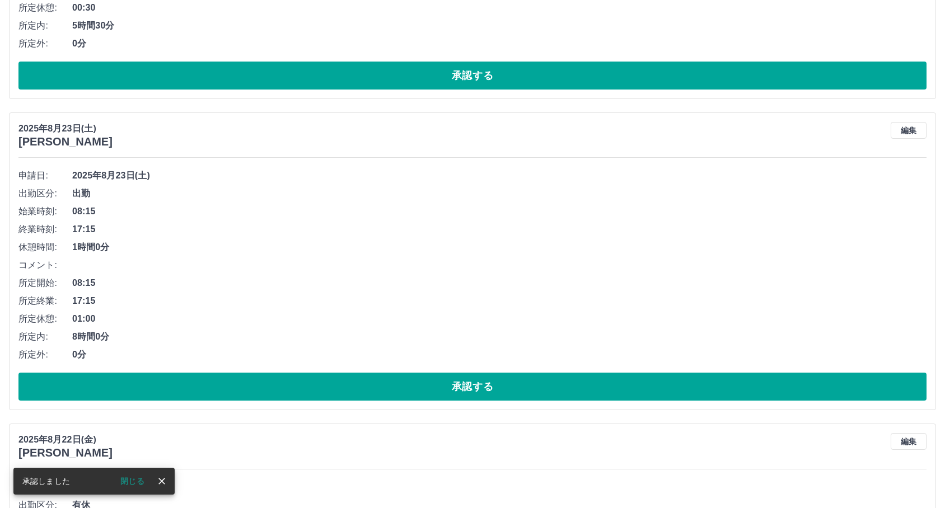
click at [266, 385] on button "承認する" at bounding box center [472, 387] width 908 height 28
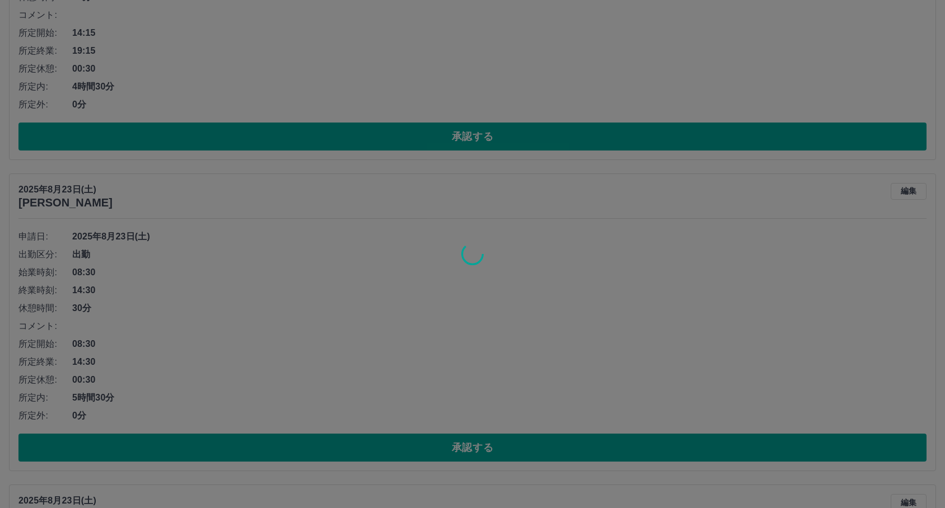
scroll to position [1827, 0]
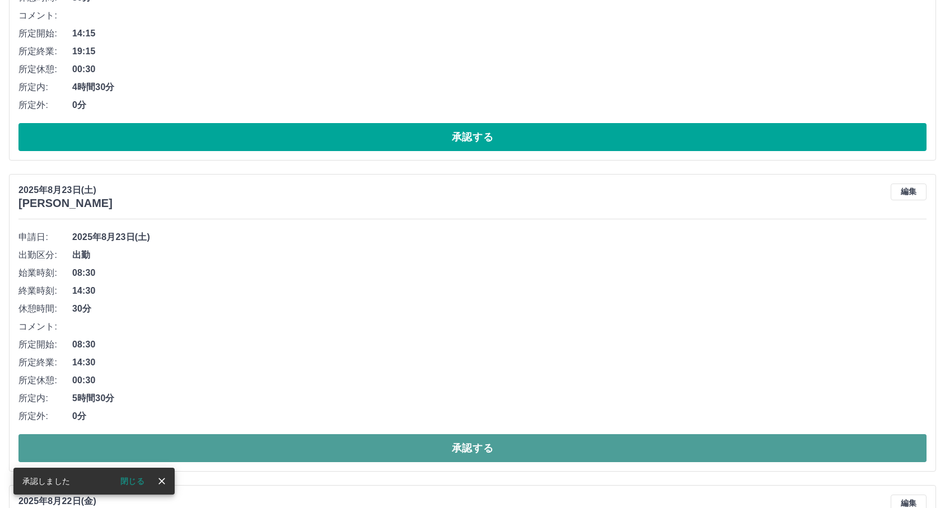
click at [233, 442] on button "承認する" at bounding box center [472, 448] width 908 height 28
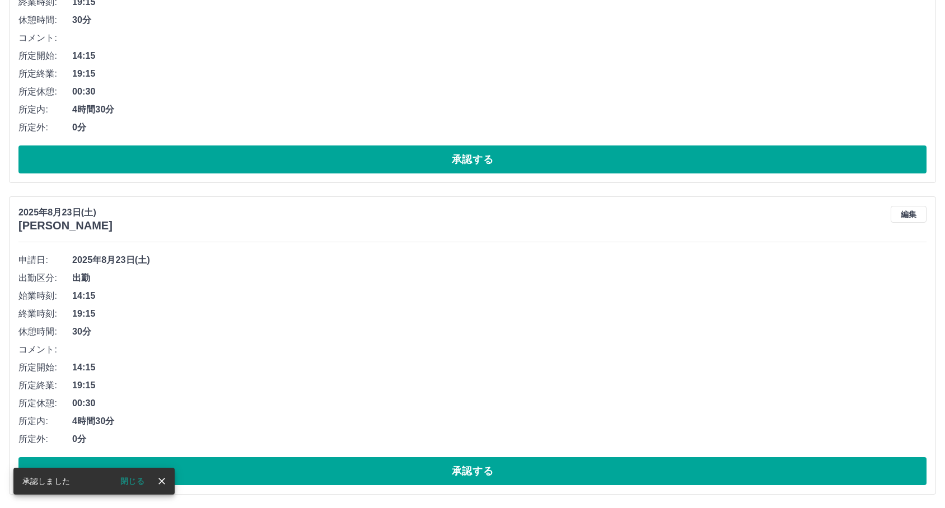
scroll to position [1516, 0]
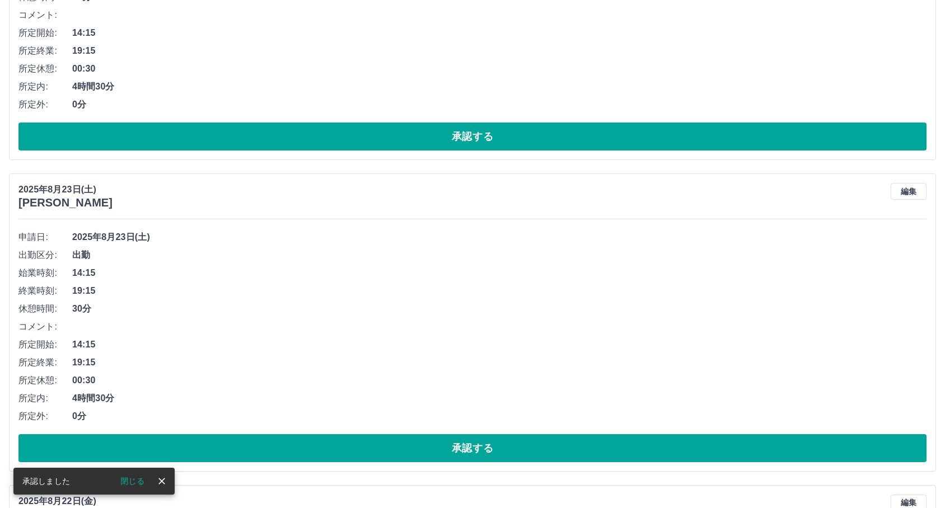
click at [233, 442] on button "承認する" at bounding box center [472, 448] width 908 height 28
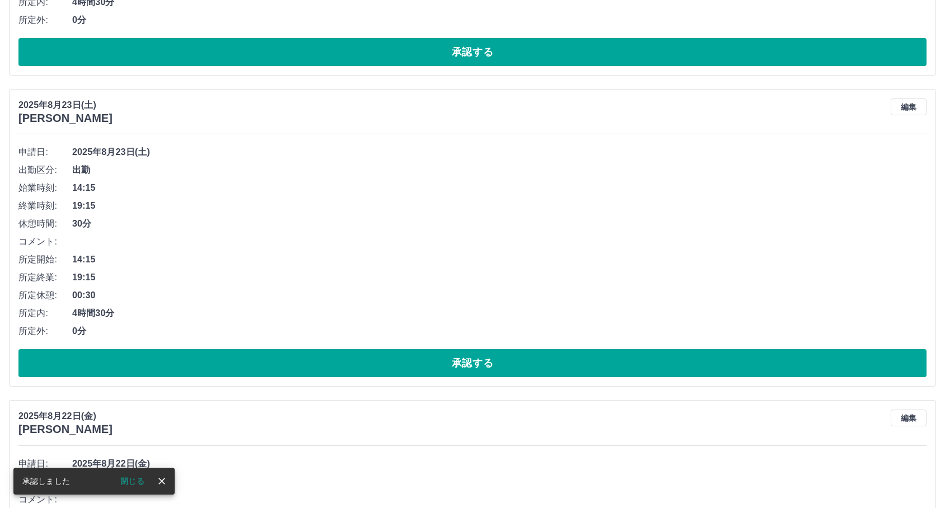
scroll to position [1267, 0]
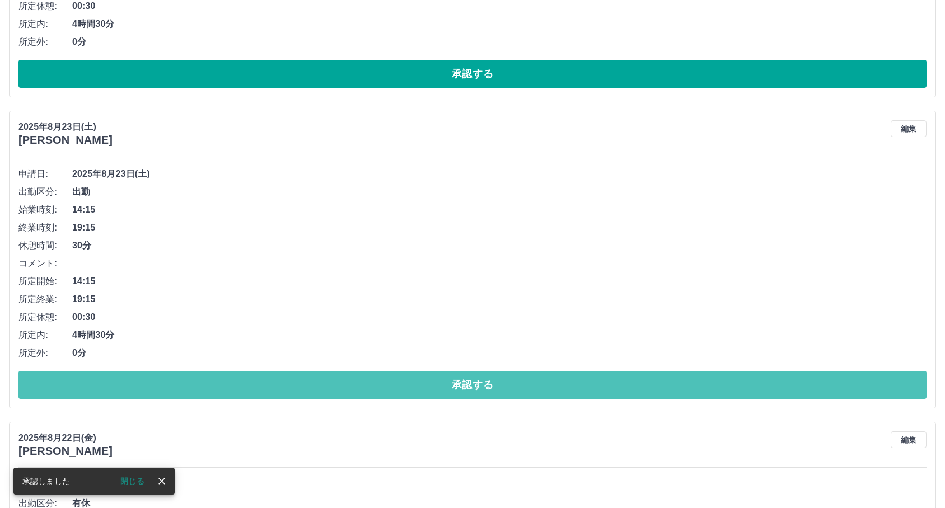
click at [202, 377] on button "承認する" at bounding box center [472, 385] width 908 height 28
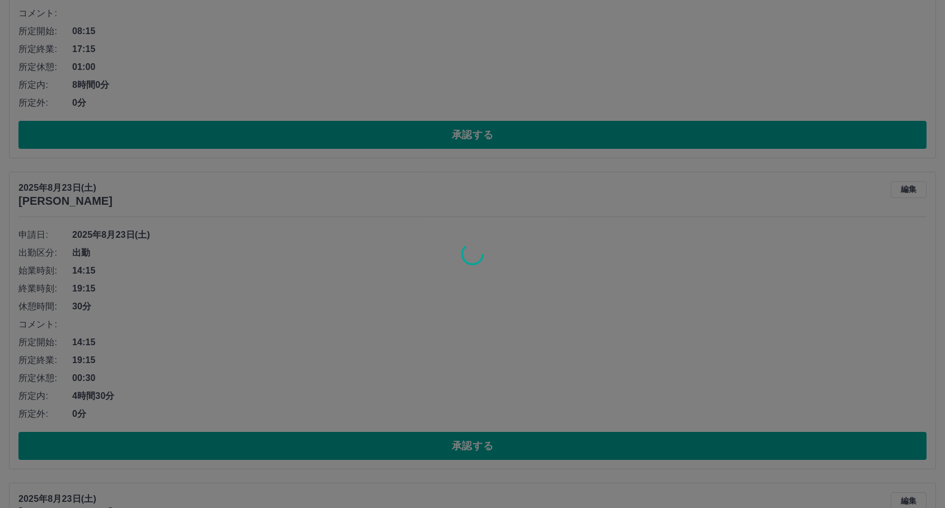
scroll to position [894, 0]
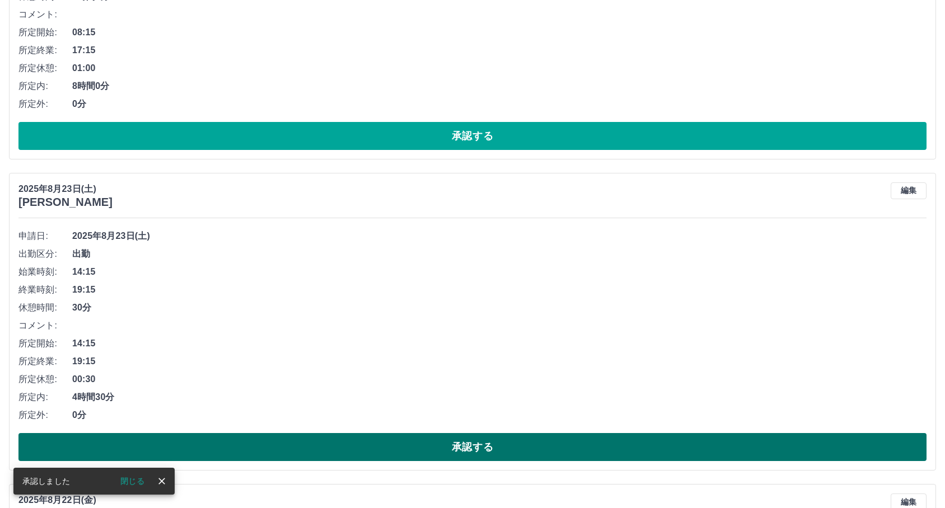
click at [213, 439] on button "承認する" at bounding box center [472, 447] width 908 height 28
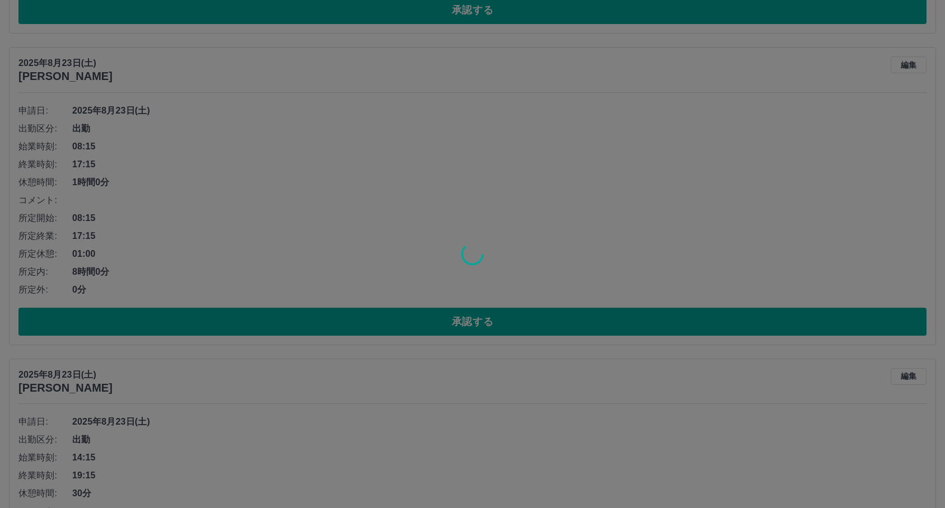
scroll to position [645, 0]
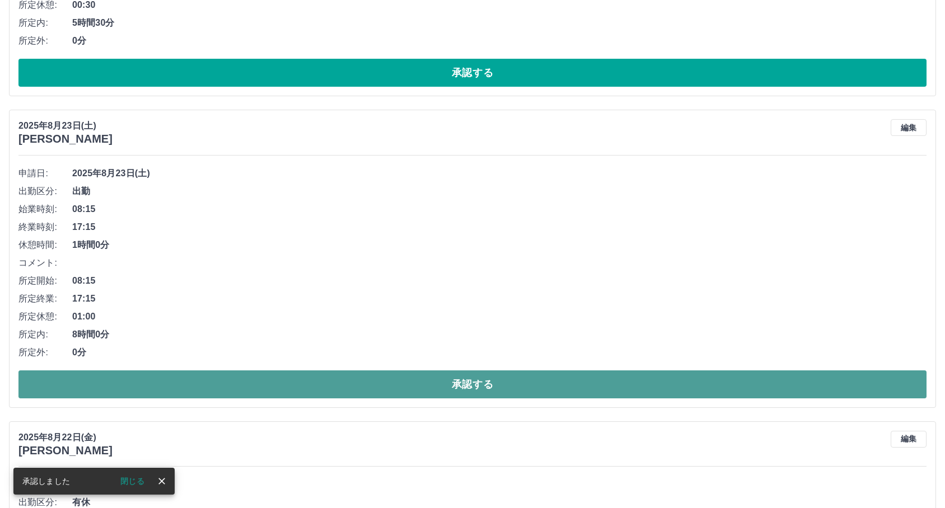
click at [257, 373] on button "承認する" at bounding box center [472, 385] width 908 height 28
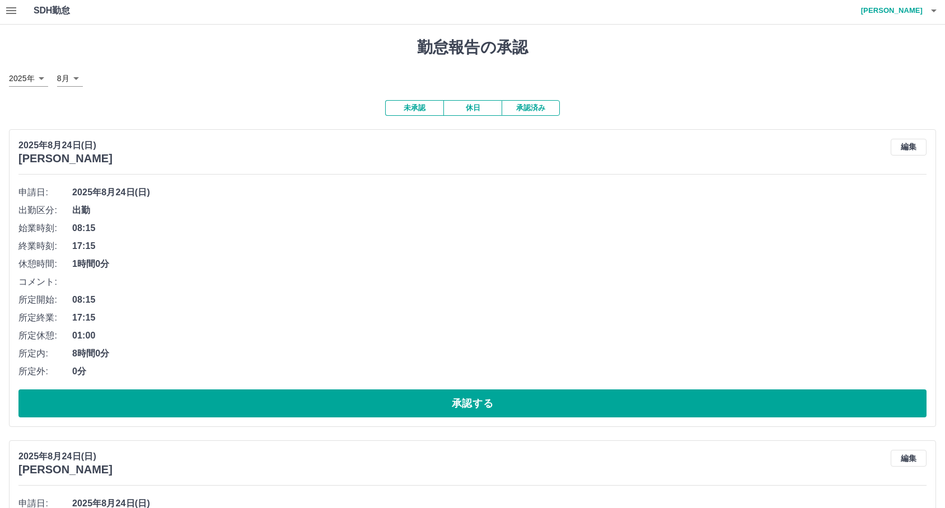
scroll to position [0, 0]
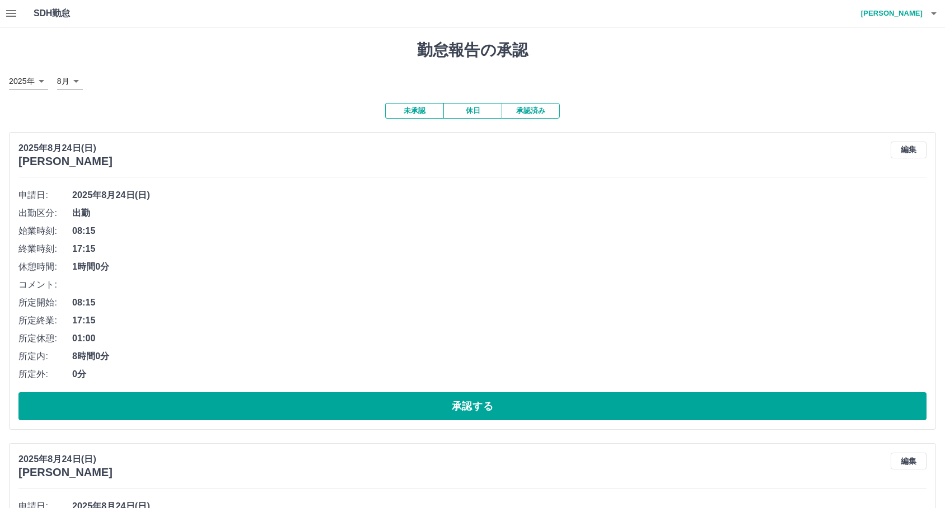
click at [542, 110] on button "承認済み" at bounding box center [531, 111] width 58 height 16
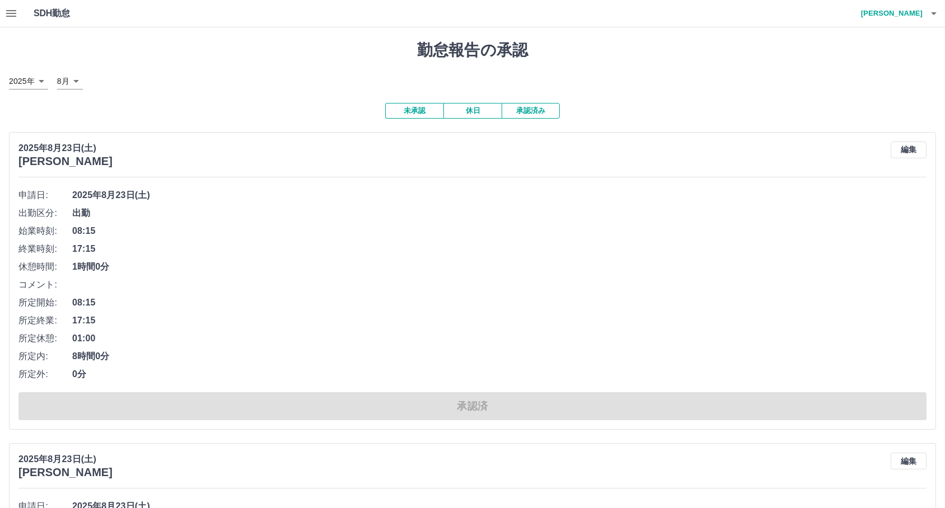
click at [402, 113] on button "未承認" at bounding box center [414, 111] width 58 height 16
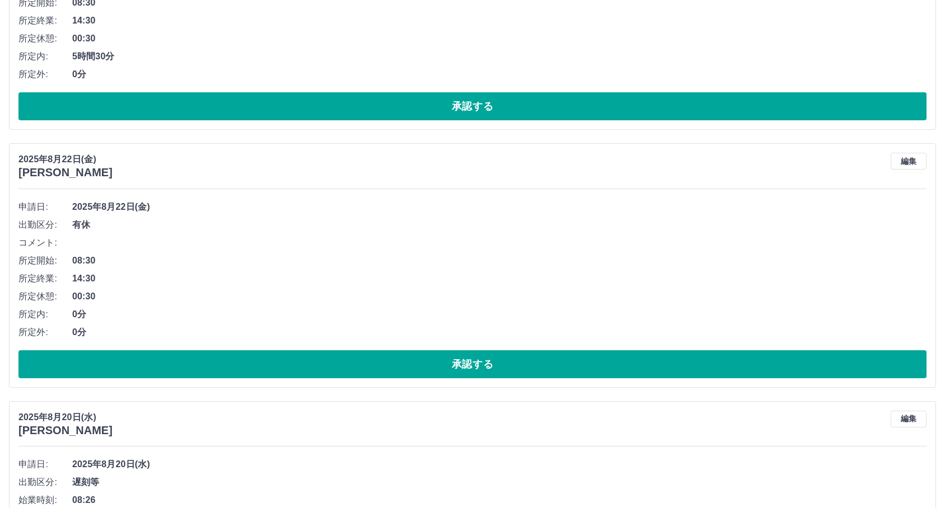
scroll to position [684, 0]
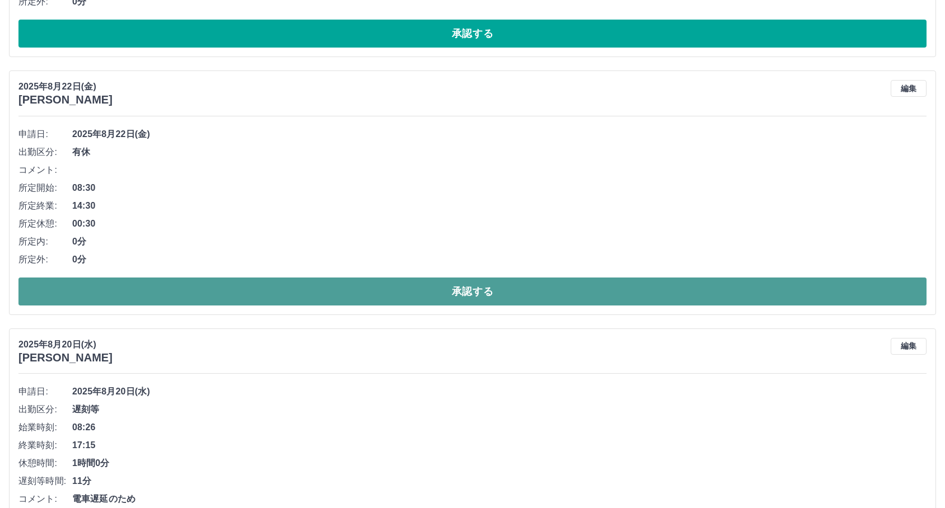
click at [244, 286] on button "承認する" at bounding box center [472, 292] width 908 height 28
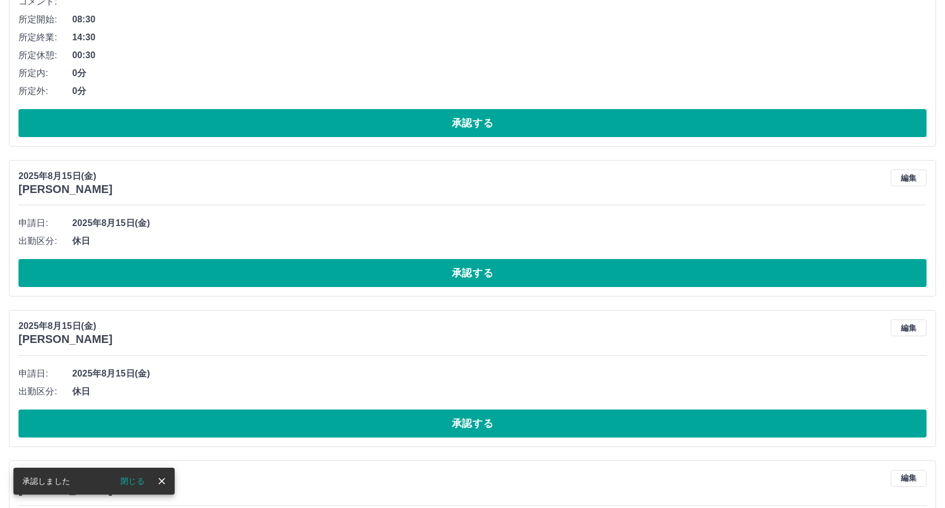
scroll to position [924, 0]
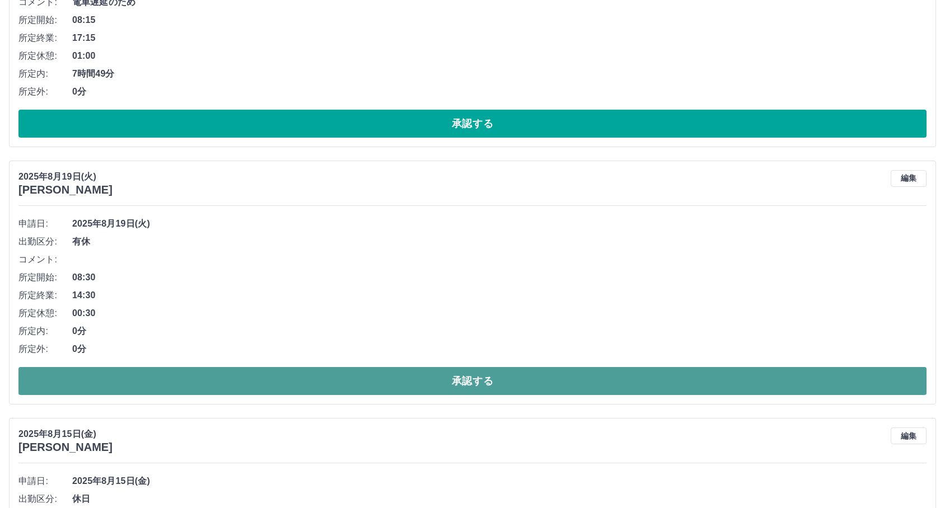
click at [201, 386] on button "承認する" at bounding box center [472, 381] width 908 height 28
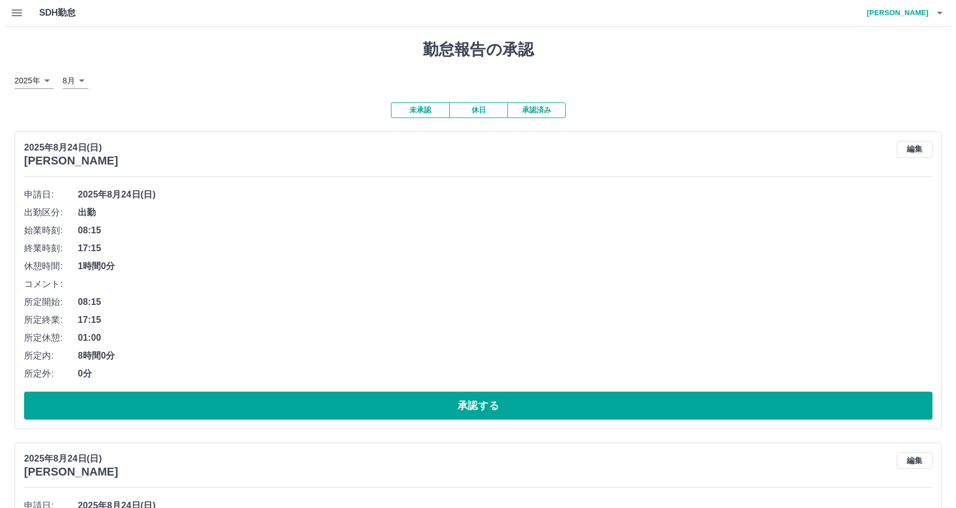
scroll to position [0, 0]
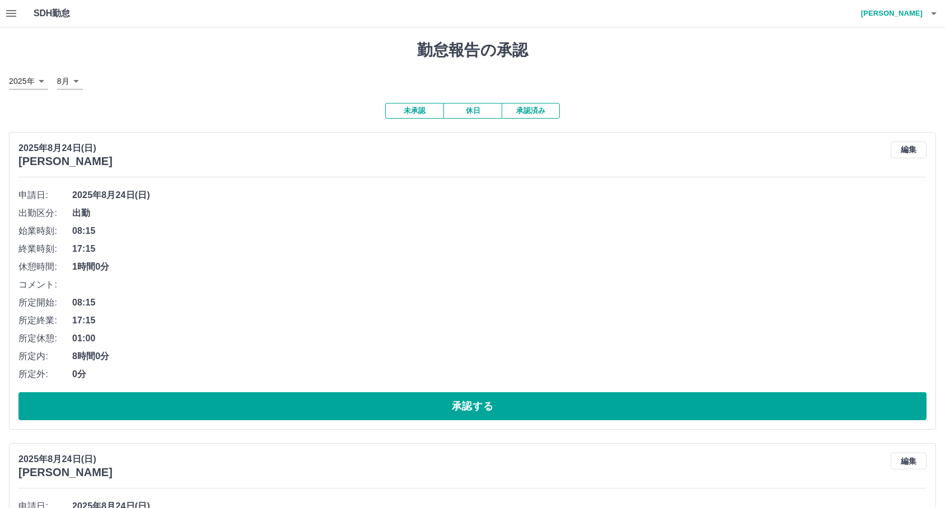
click at [918, 17] on h4 "植木　徹" at bounding box center [888, 13] width 67 height 27
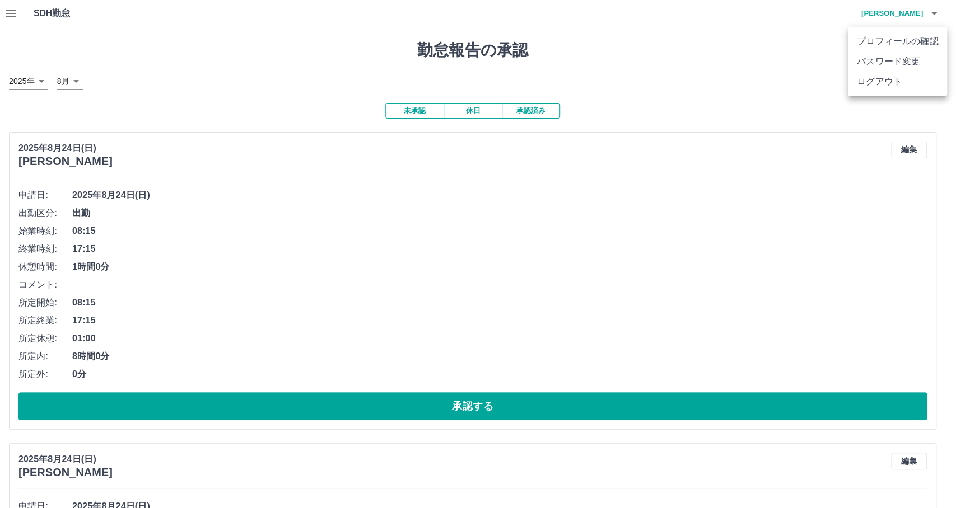
drag, startPoint x: 900, startPoint y: 80, endPoint x: 543, endPoint y: -50, distance: 379.5
click at [873, 91] on li "ログアウト" at bounding box center [897, 82] width 99 height 20
